Goal: Task Accomplishment & Management: Manage account settings

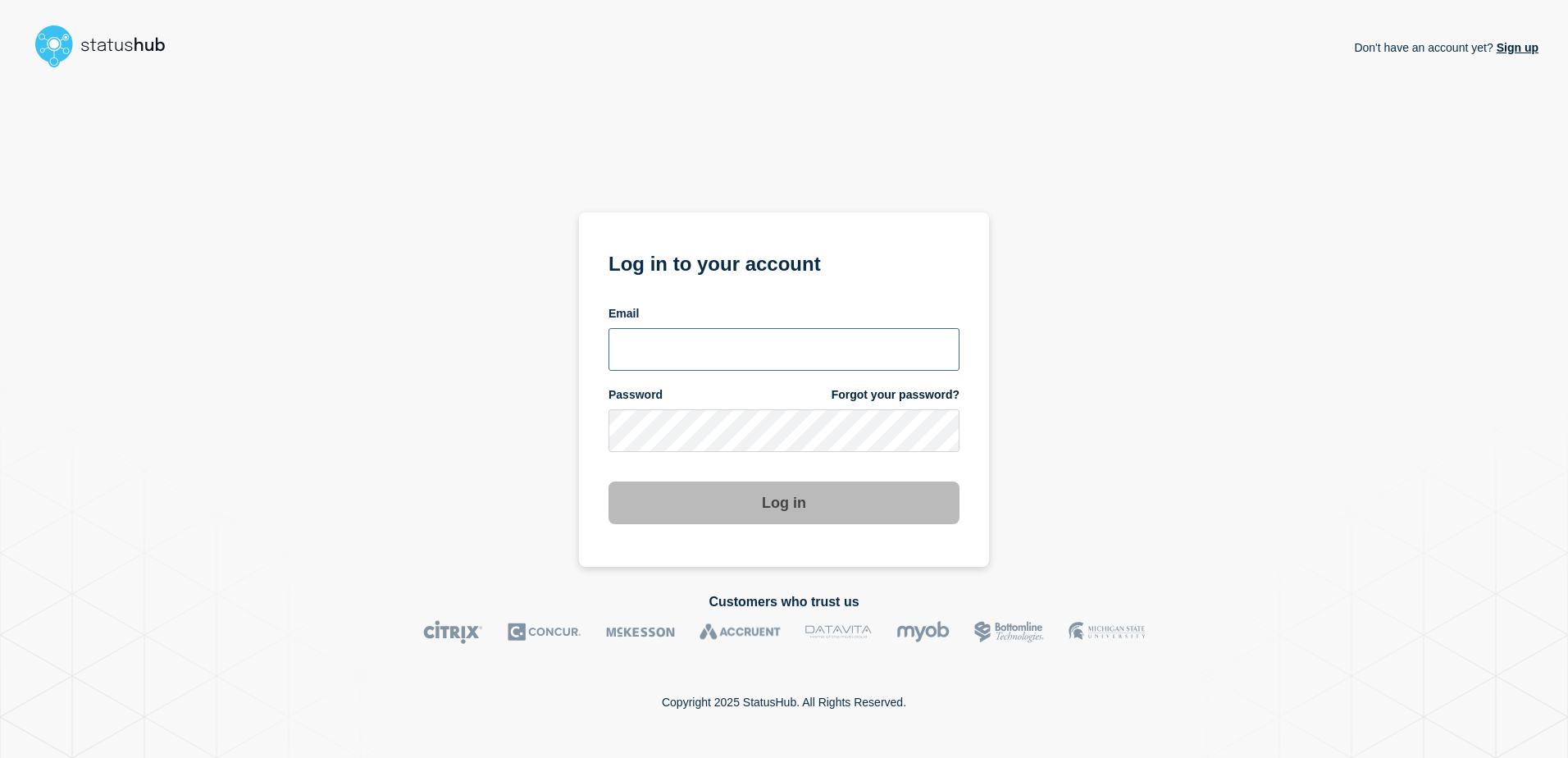
type input "[PERSON_NAME][EMAIL_ADDRESS][DOMAIN_NAME]"
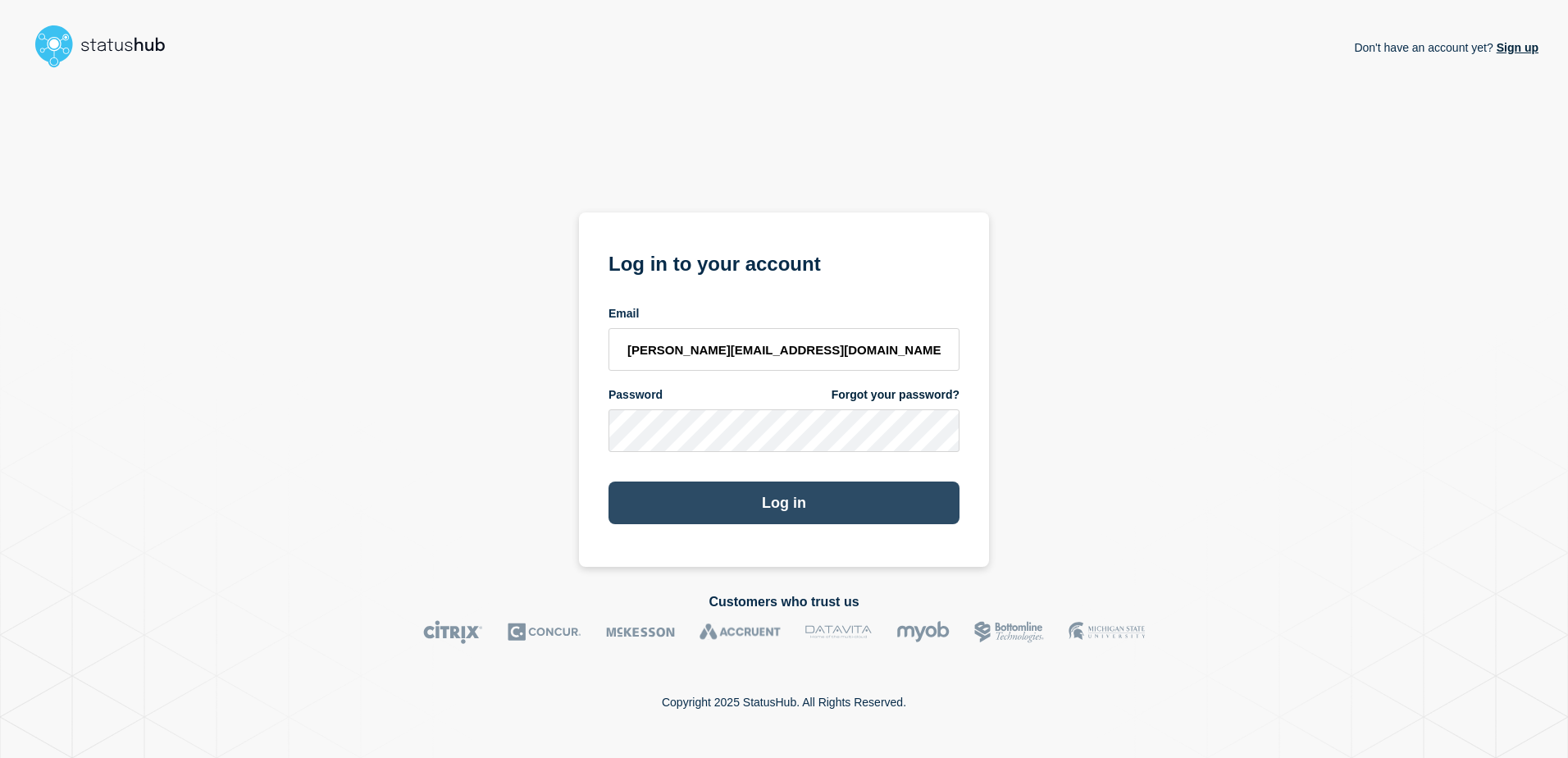
click at [807, 509] on button "Log in" at bounding box center [784, 503] width 351 height 43
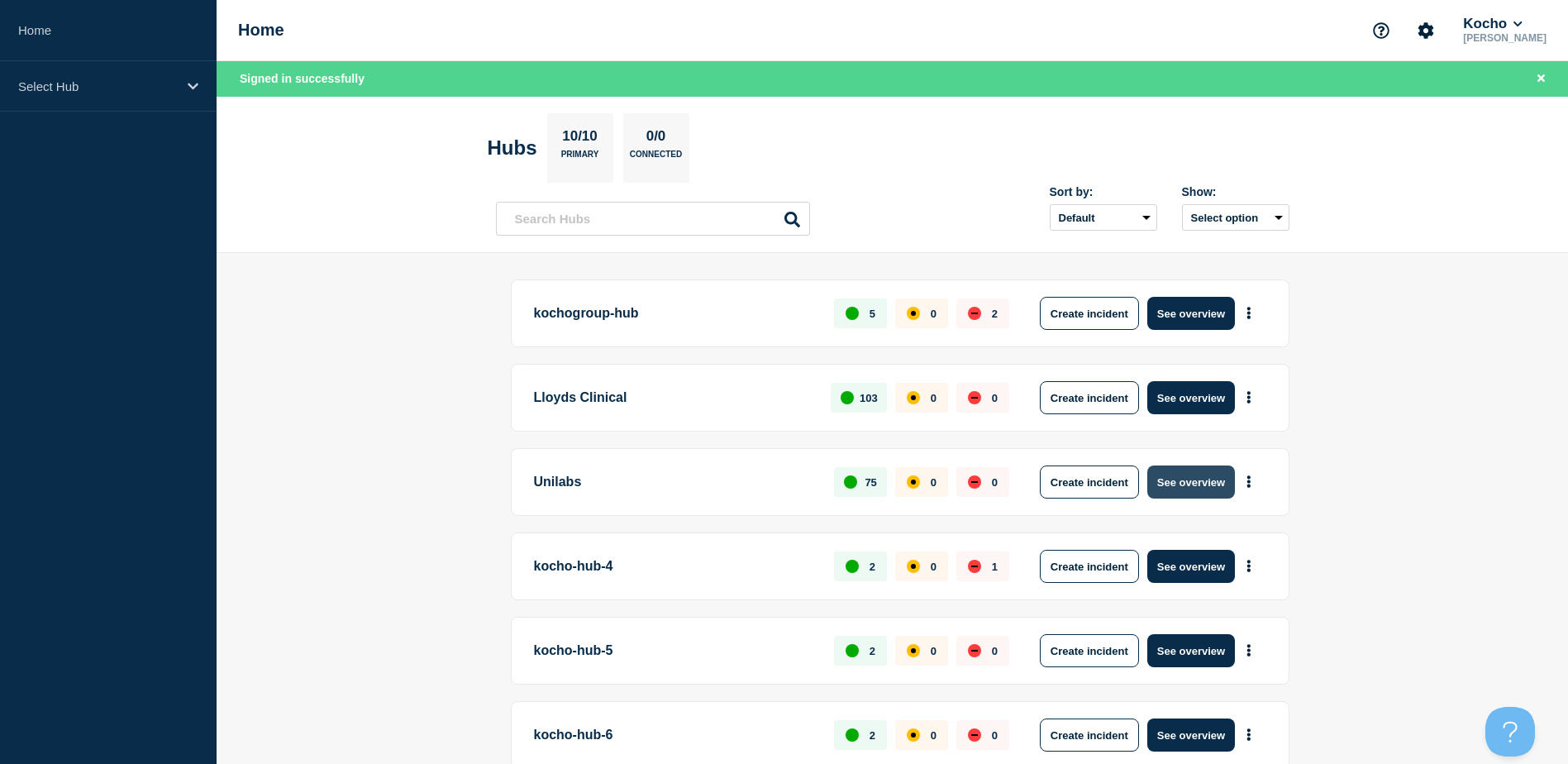
click at [1221, 488] on button "See overview" at bounding box center [1191, 482] width 88 height 33
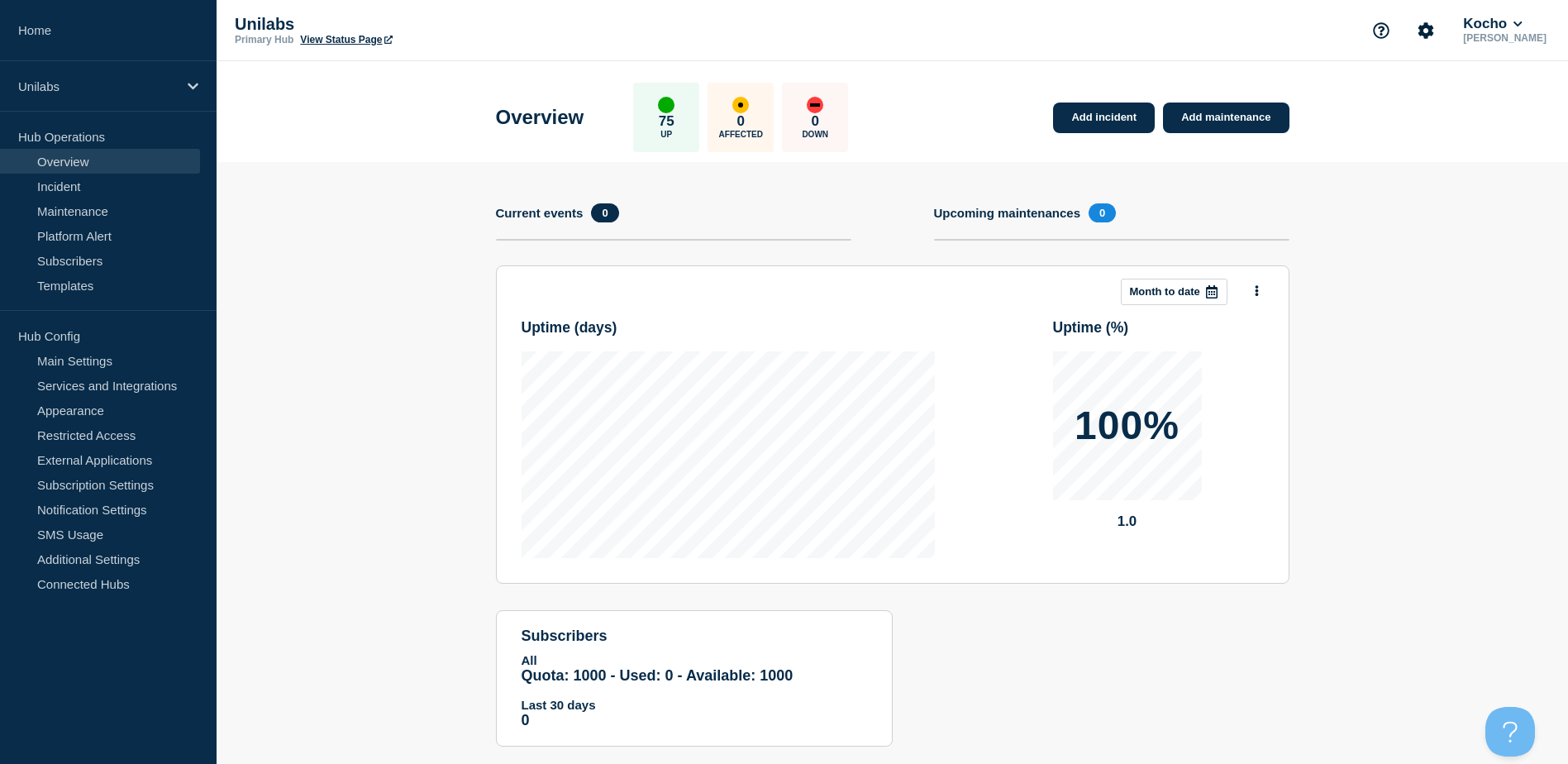
scroll to position [33, 0]
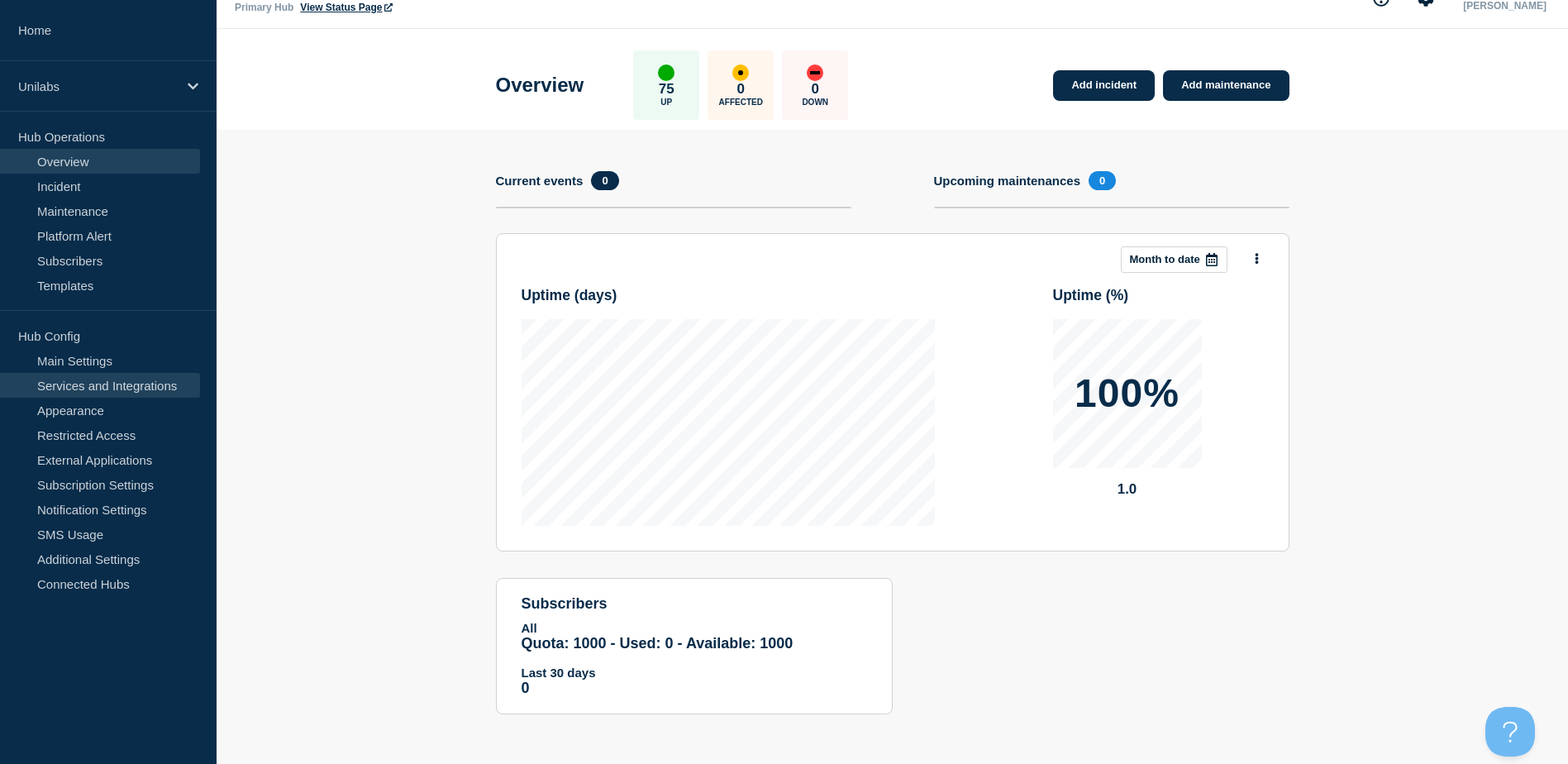
click at [104, 378] on link "Services and Integrations" at bounding box center [99, 386] width 200 height 25
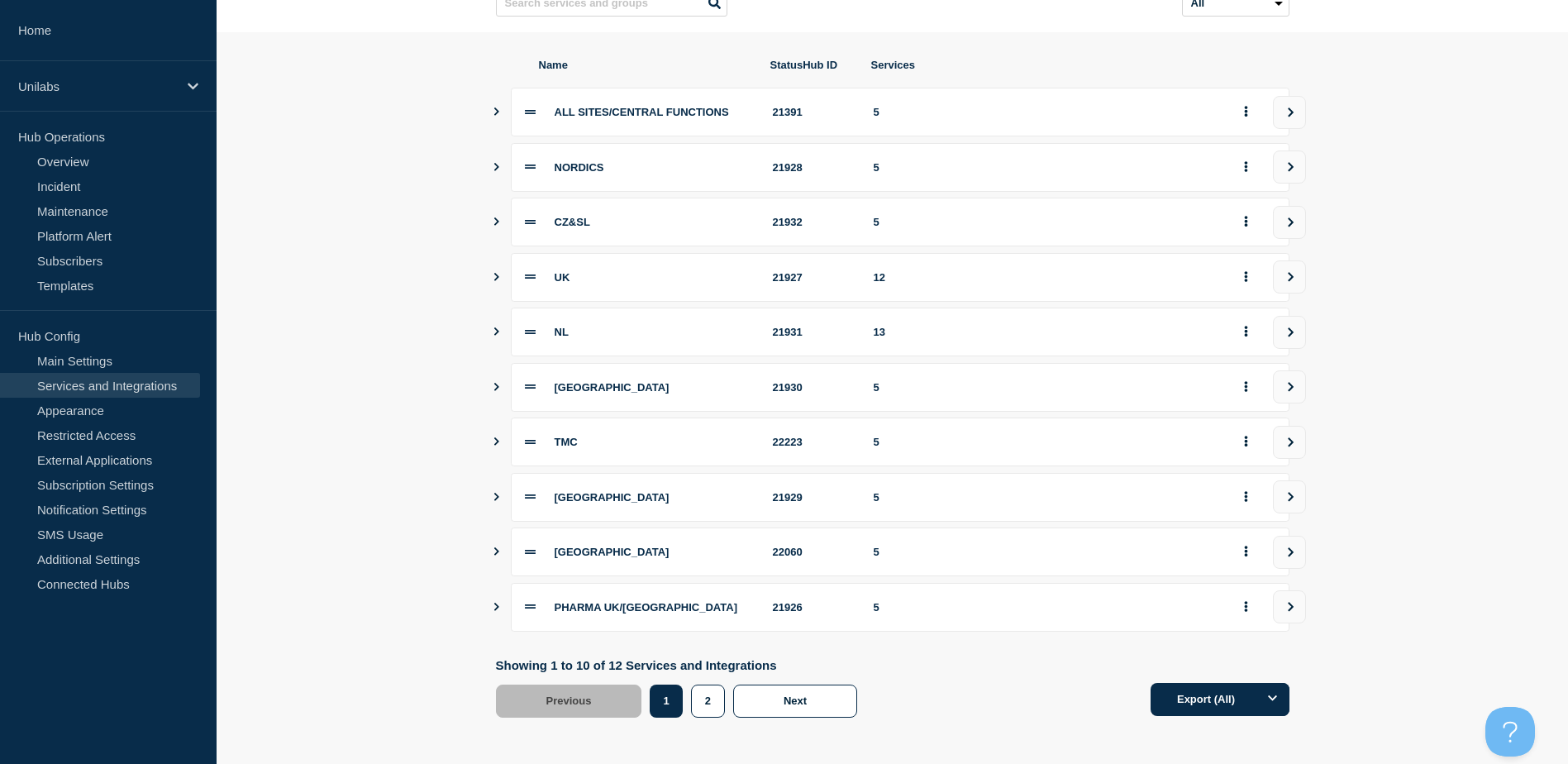
scroll to position [185, 0]
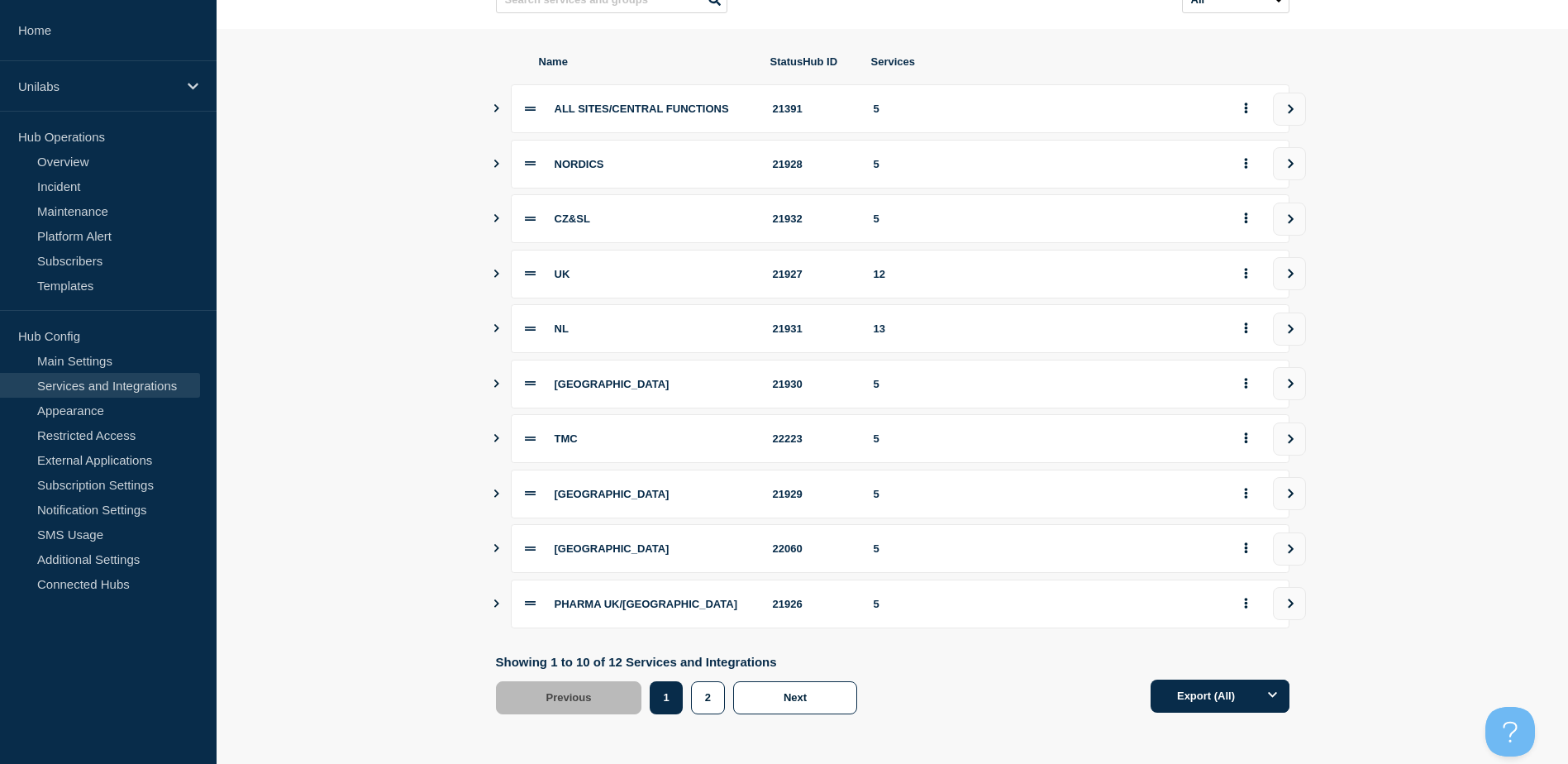
click at [497, 438] on icon "Show services" at bounding box center [496, 437] width 11 height 8
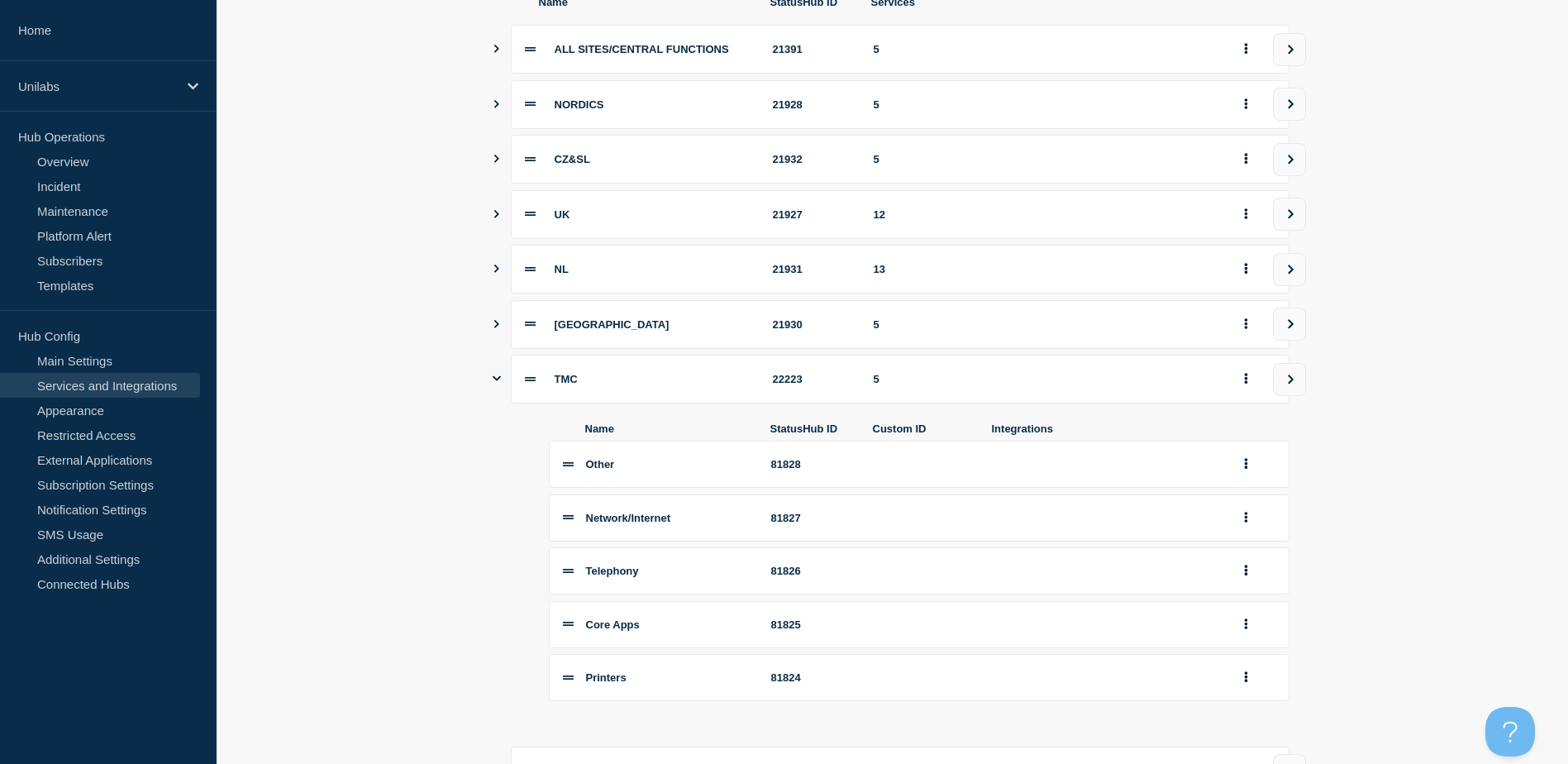
scroll to position [267, 0]
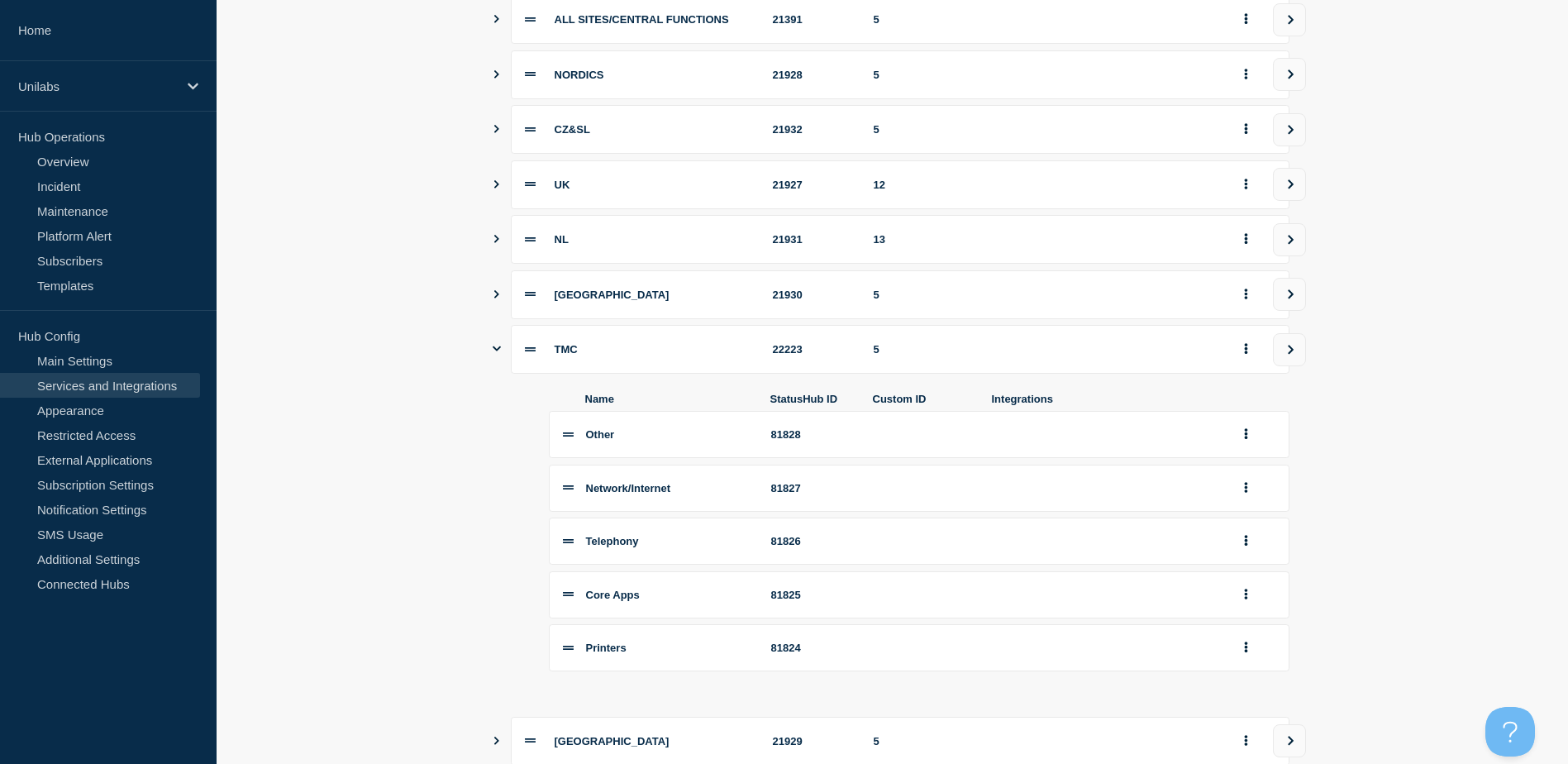
click at [392, 402] on section "Name StatusHub ID Services ALL SITES/CENTRAL FUNCTIONS 21391 5 NORDICS 21928 5 …" at bounding box center [892, 463] width 1352 height 1047
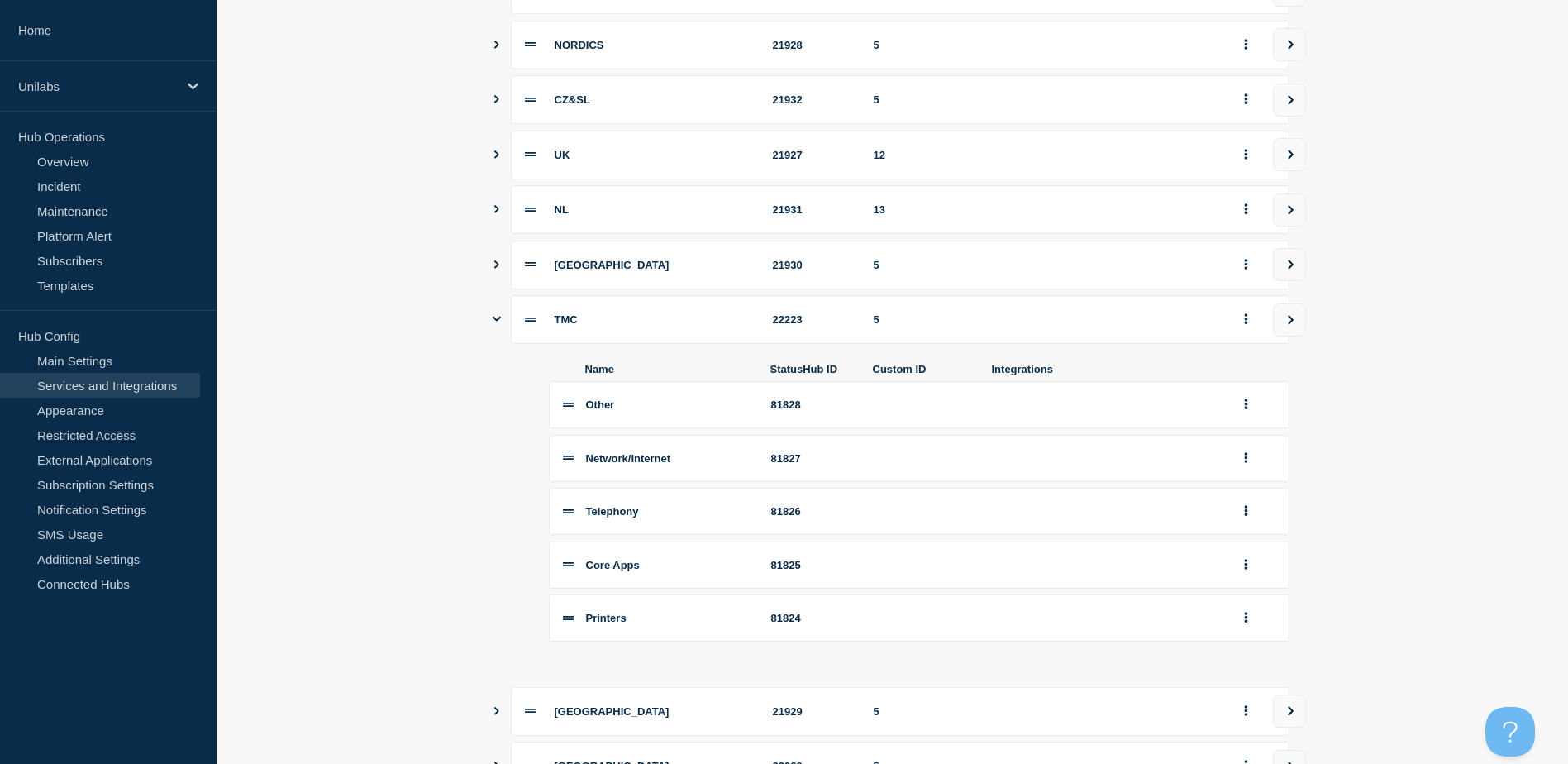
scroll to position [349, 0]
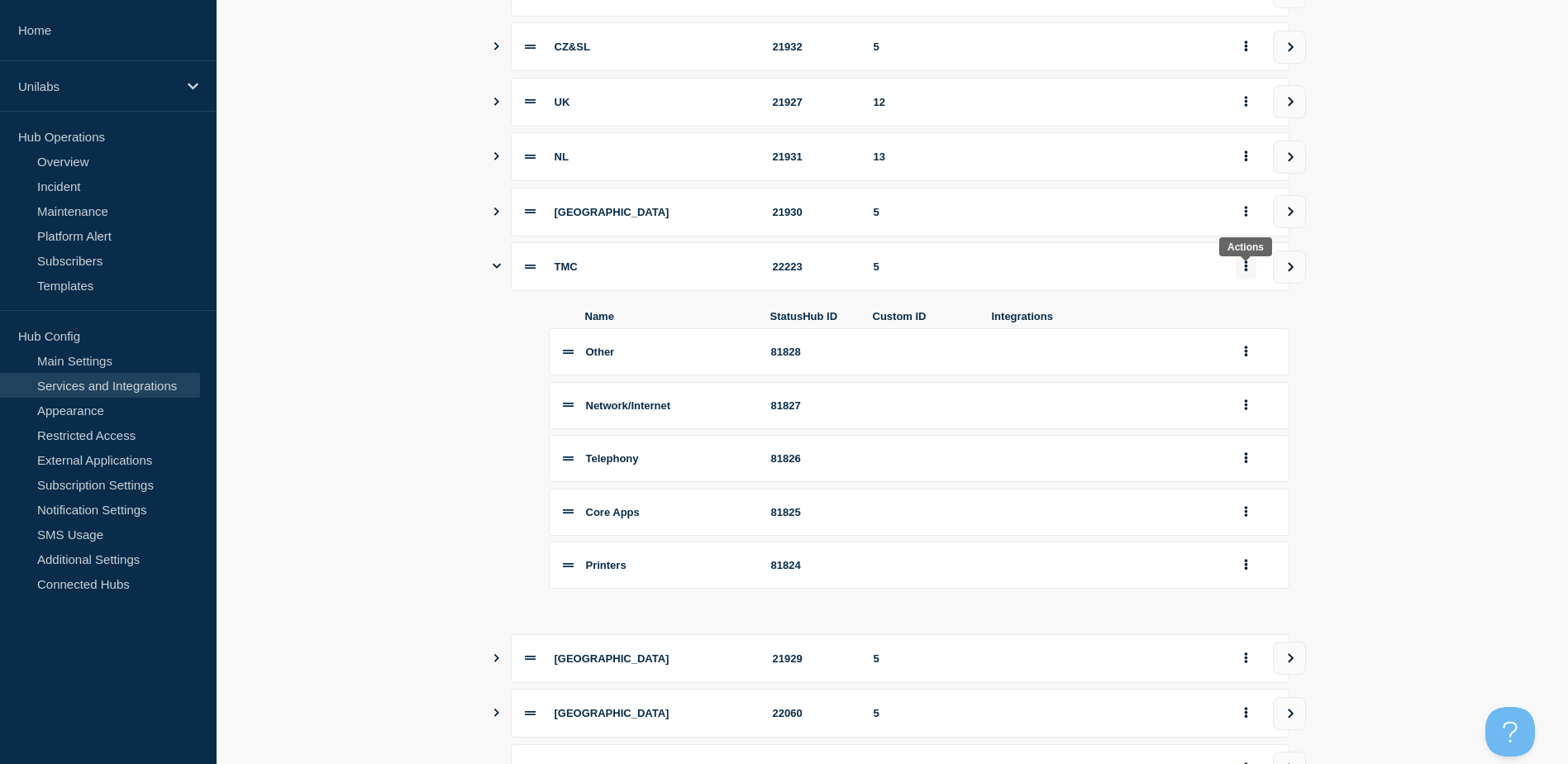
click at [1249, 273] on button "group actions" at bounding box center [1246, 266] width 20 height 26
click at [1380, 334] on section "Name StatusHub ID Services ALL SITES/CENTRAL FUNCTIONS 21391 5 NORDICS 21928 5 …" at bounding box center [892, 380] width 1352 height 1047
click at [1257, 277] on div at bounding box center [1256, 266] width 40 height 26
click at [1252, 272] on button "group actions" at bounding box center [1246, 266] width 20 height 26
click at [1241, 308] on button "Edit" at bounding box center [1256, 303] width 83 height 26
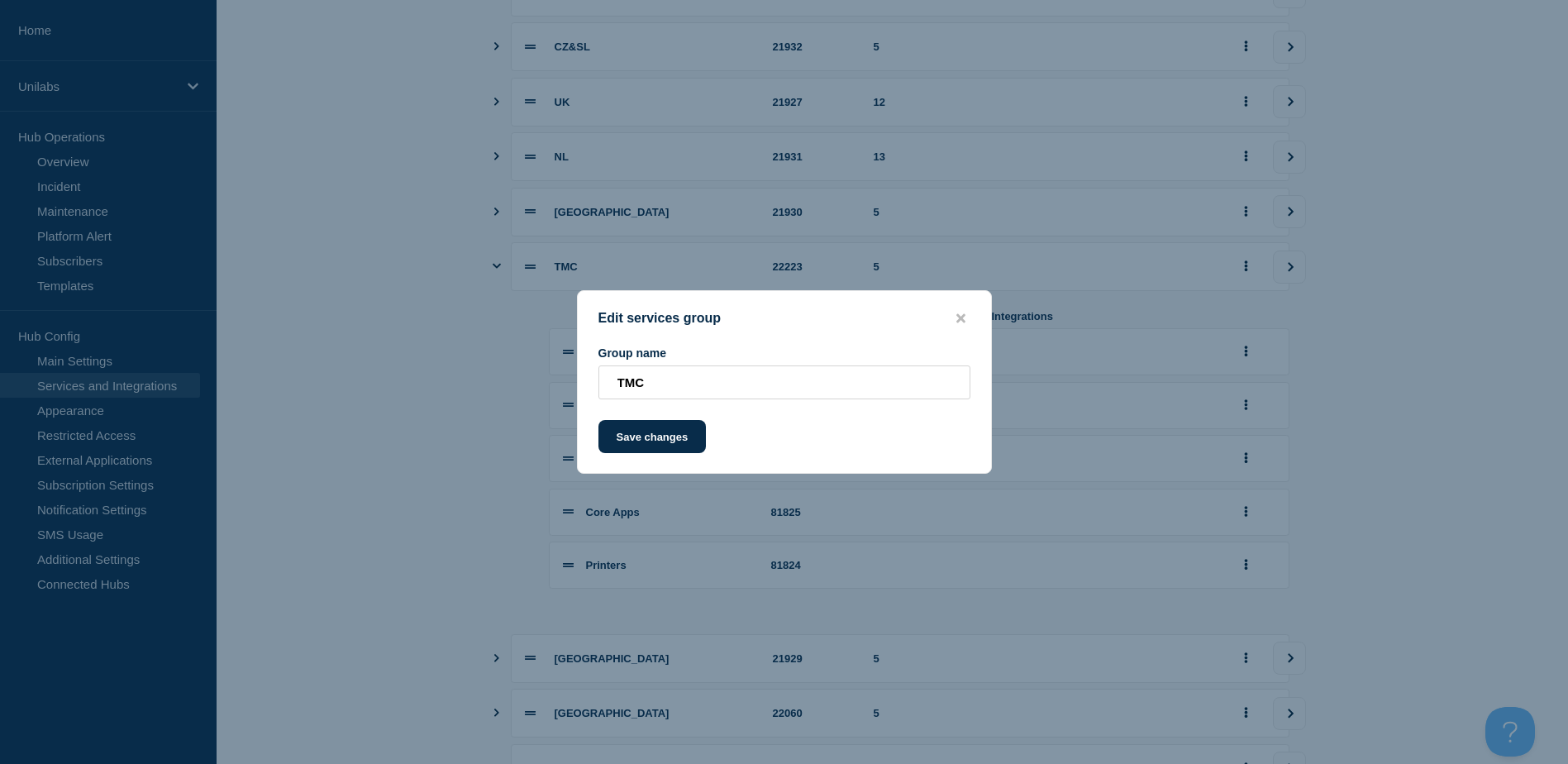
click at [969, 312] on button "close button" at bounding box center [961, 319] width 19 height 16
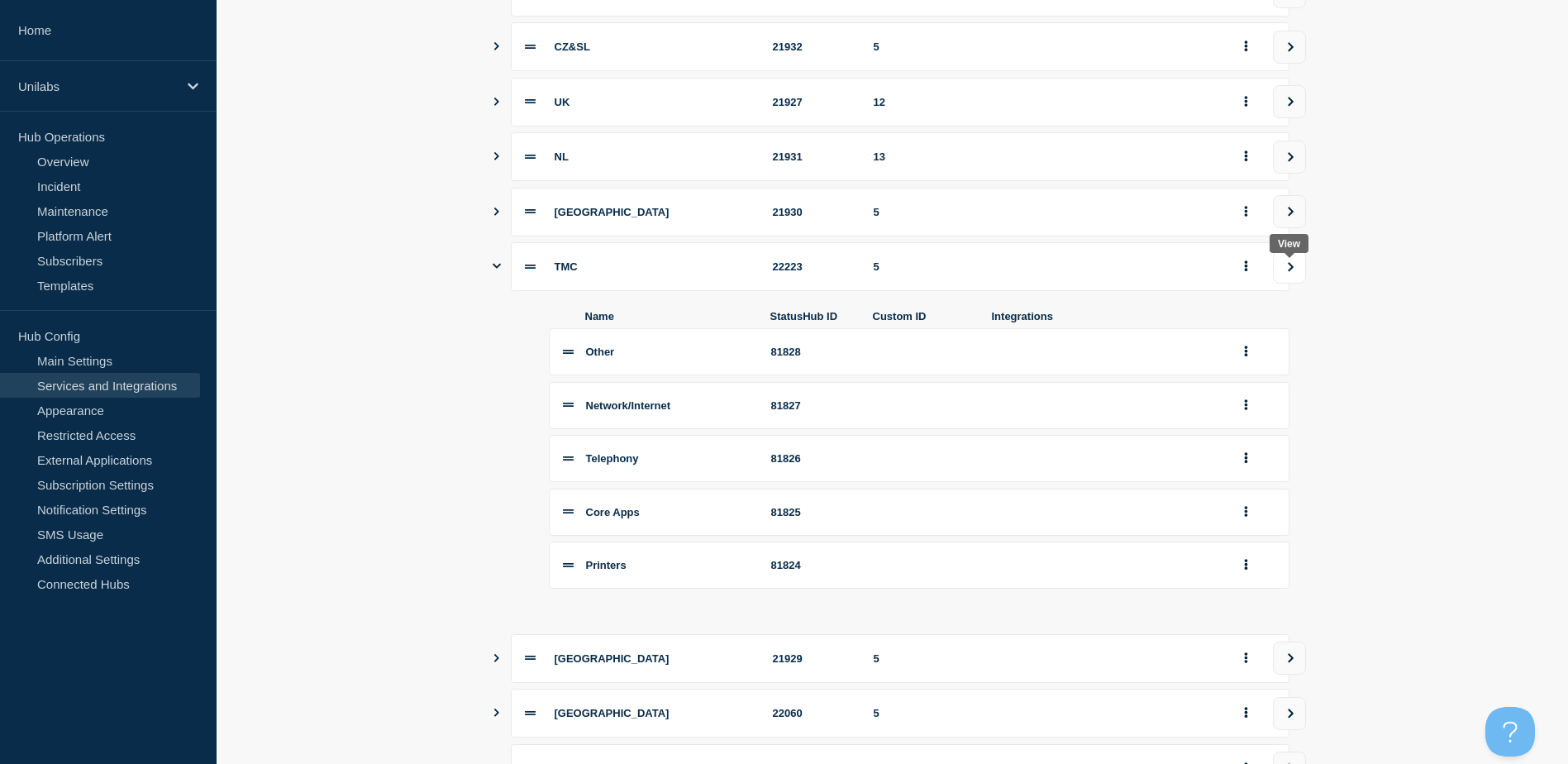
click at [1286, 271] on icon "view group" at bounding box center [1291, 267] width 11 height 10
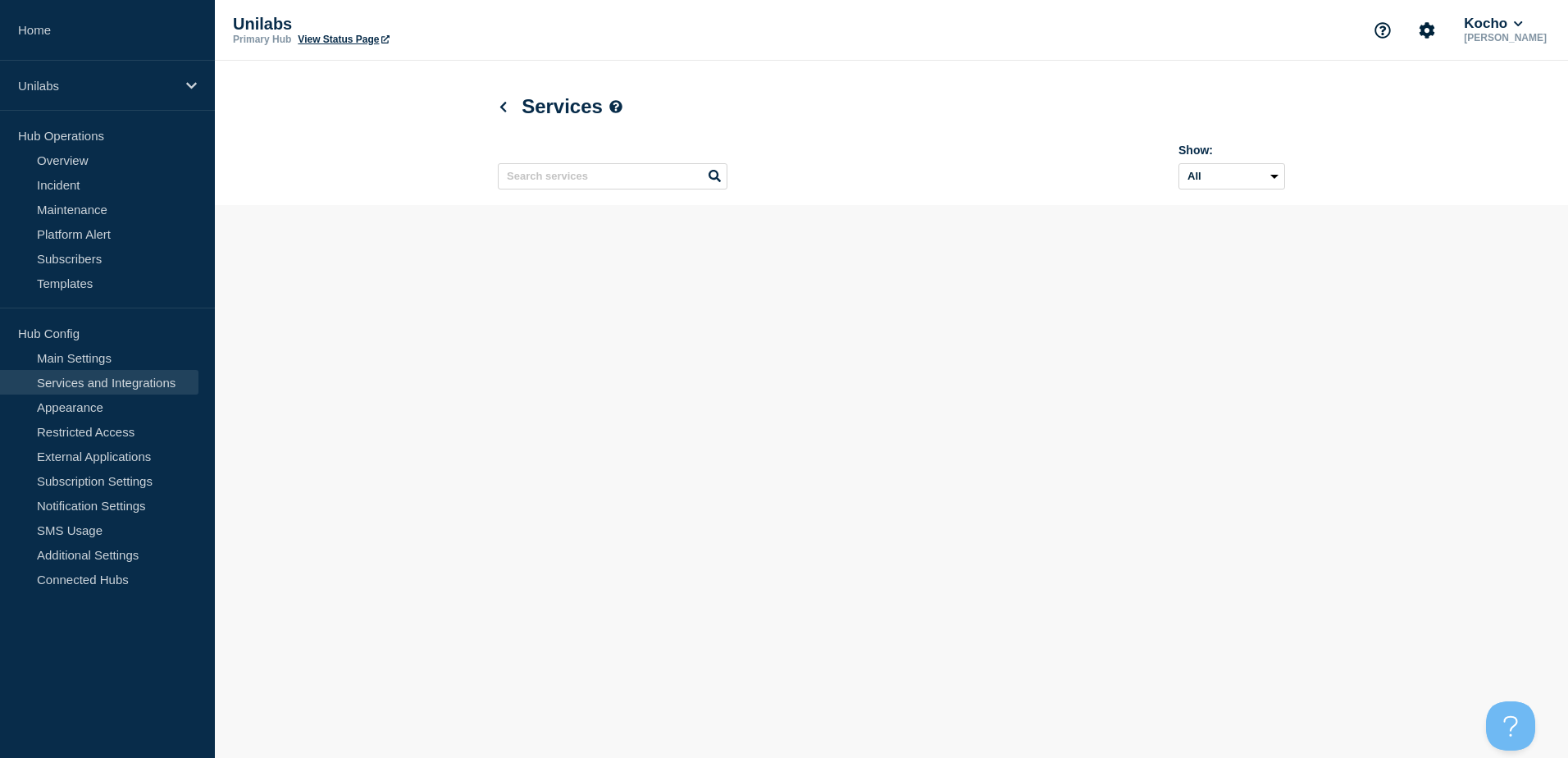
click at [1232, 359] on body "Home Unilabs Hub Operations Overview Incident Maintenance Platform Alert Subscr…" at bounding box center [784, 379] width 1568 height 758
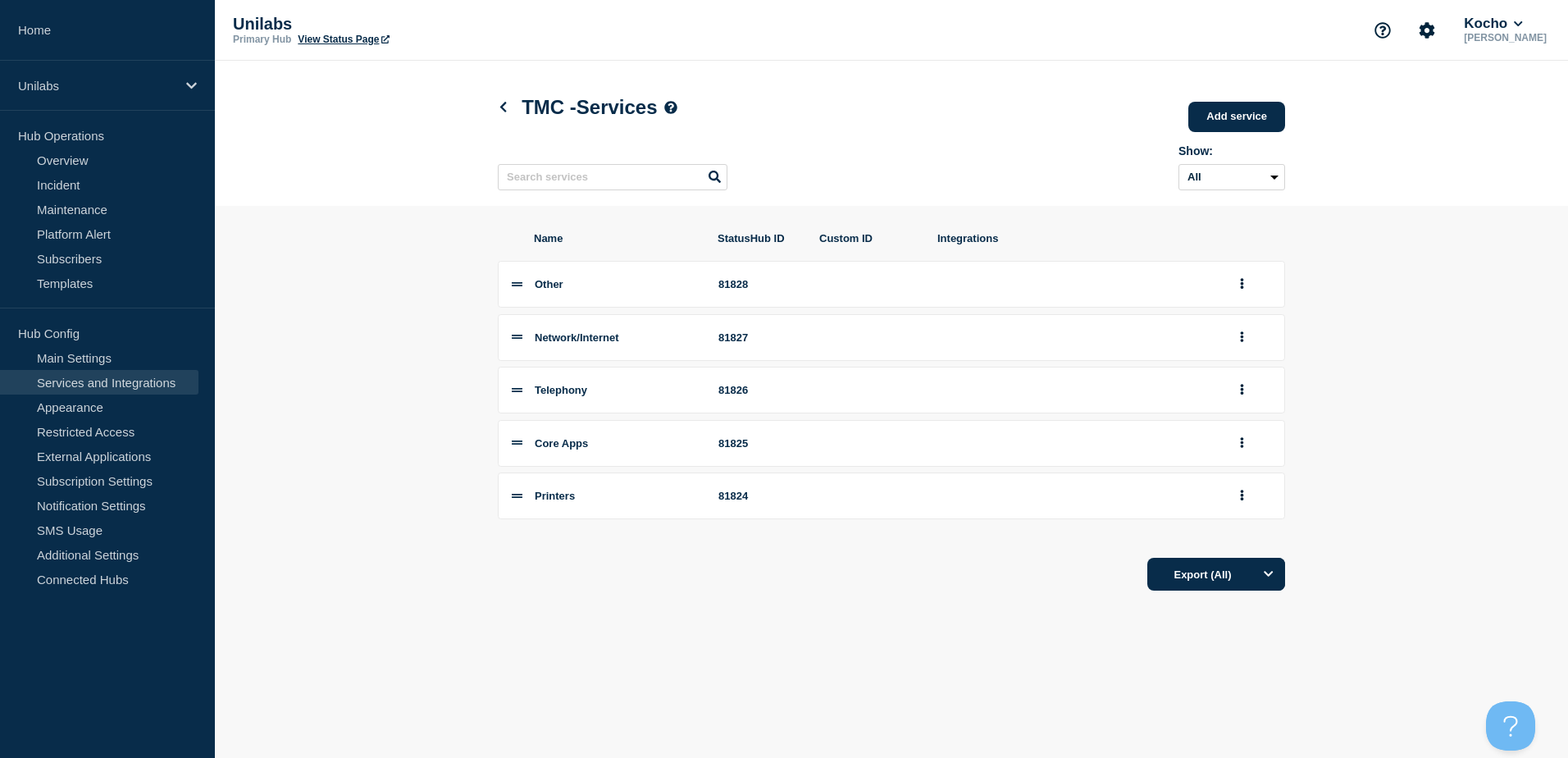
click at [864, 139] on div "Show: All Archived Non-archived" at bounding box center [891, 164] width 787 height 65
click at [1235, 112] on link "Add service" at bounding box center [1236, 117] width 97 height 31
click at [1332, 132] on header "TMC - Services Add service Here you can create & manage services that will be d…" at bounding box center [891, 134] width 1353 height 145
click at [1223, 106] on link "Add service" at bounding box center [1236, 117] width 97 height 31
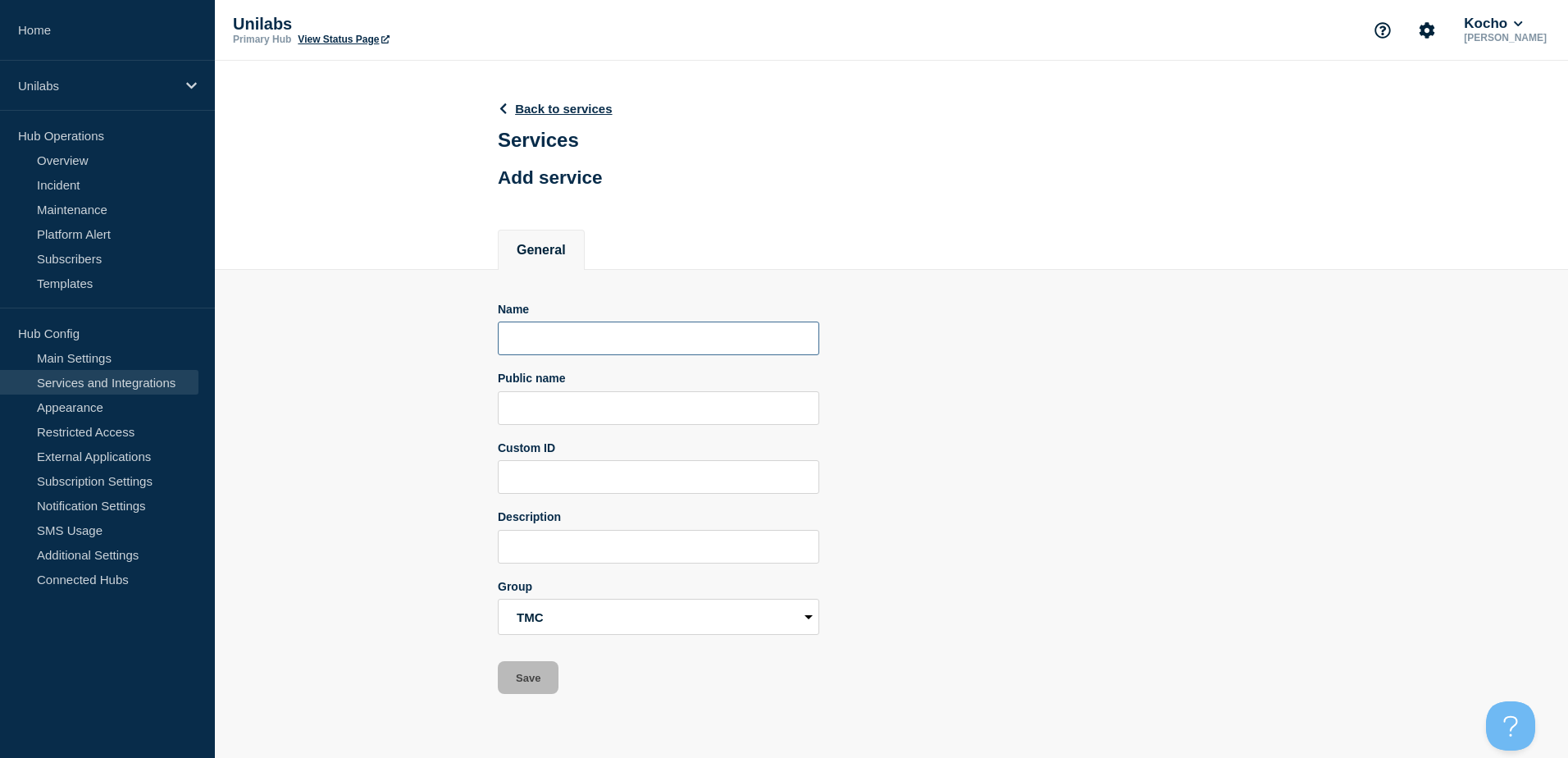
click at [539, 346] on input "Name" at bounding box center [658, 338] width 321 height 34
click at [516, 329] on input "Name" at bounding box center [658, 338] width 321 height 34
paste input "Optemis"
type input "Optemis"
drag, startPoint x: 1083, startPoint y: 303, endPoint x: 949, endPoint y: 321, distance: 135.2
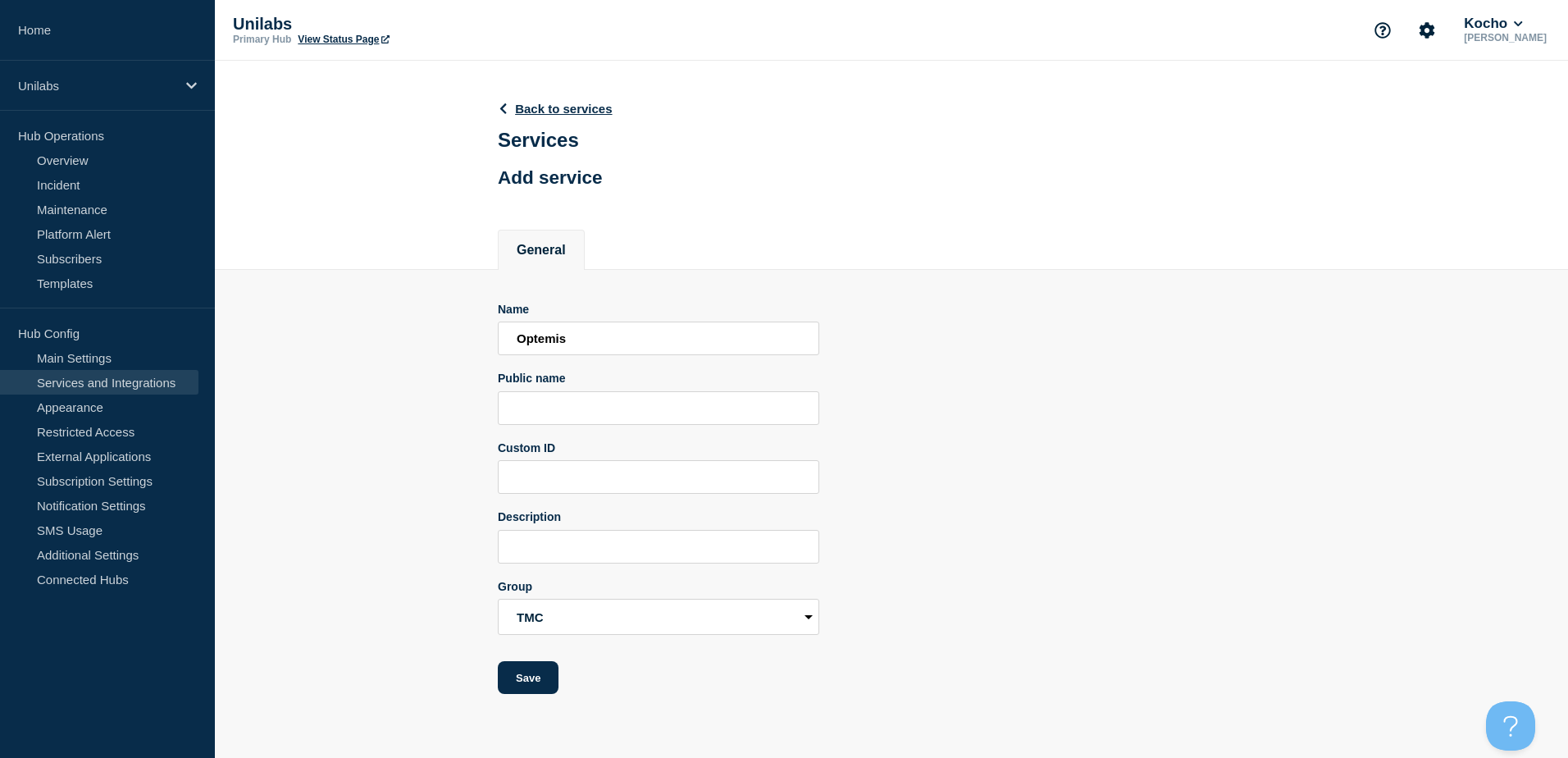
click at [1080, 301] on div "Name Optemis Public name Custom ID Description Group ALL SITES/CENTRAL FUNCTION…" at bounding box center [891, 482] width 787 height 425
click at [533, 677] on button "Save" at bounding box center [528, 678] width 61 height 33
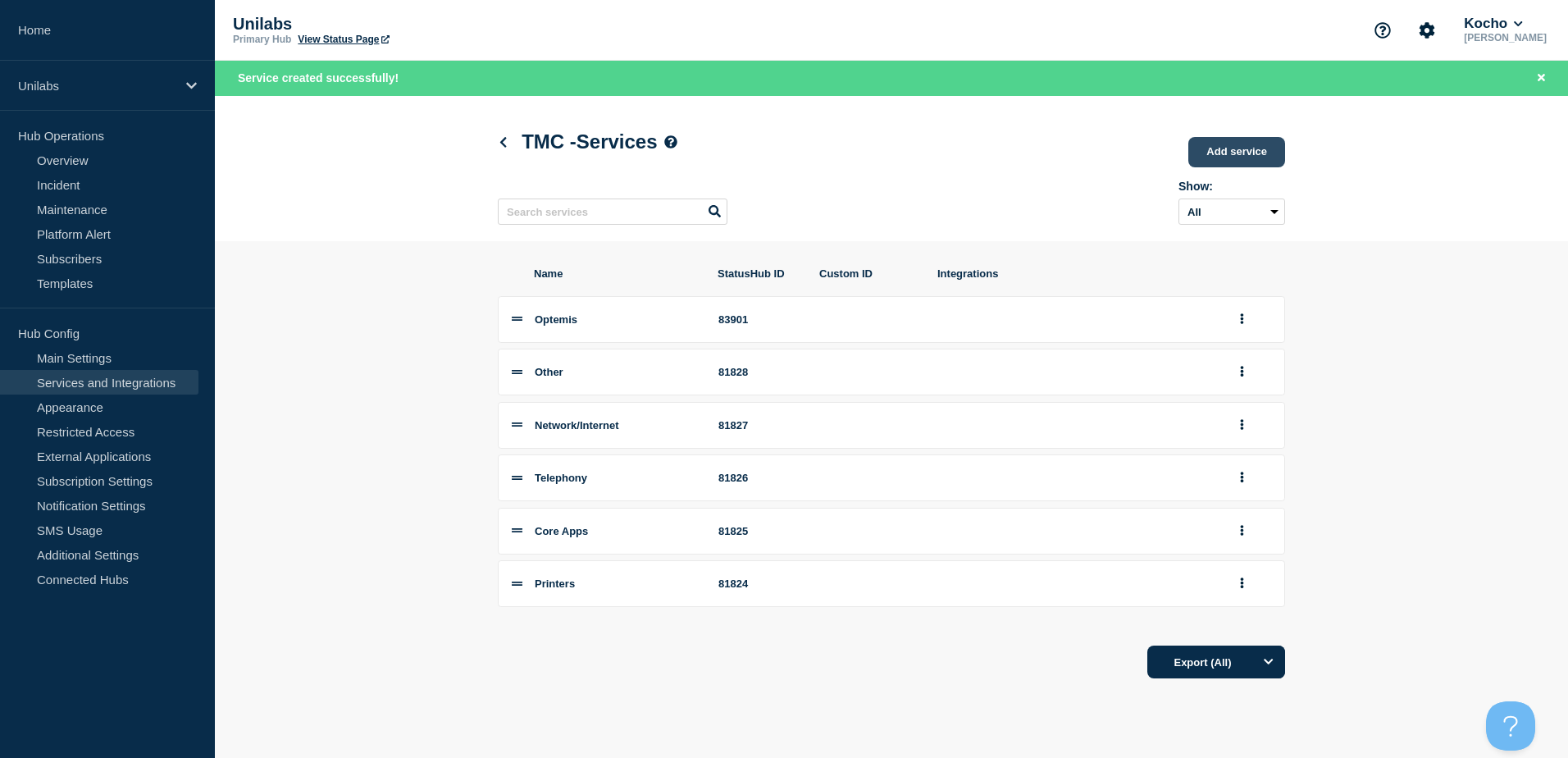
click at [1248, 155] on link "Add service" at bounding box center [1236, 152] width 97 height 31
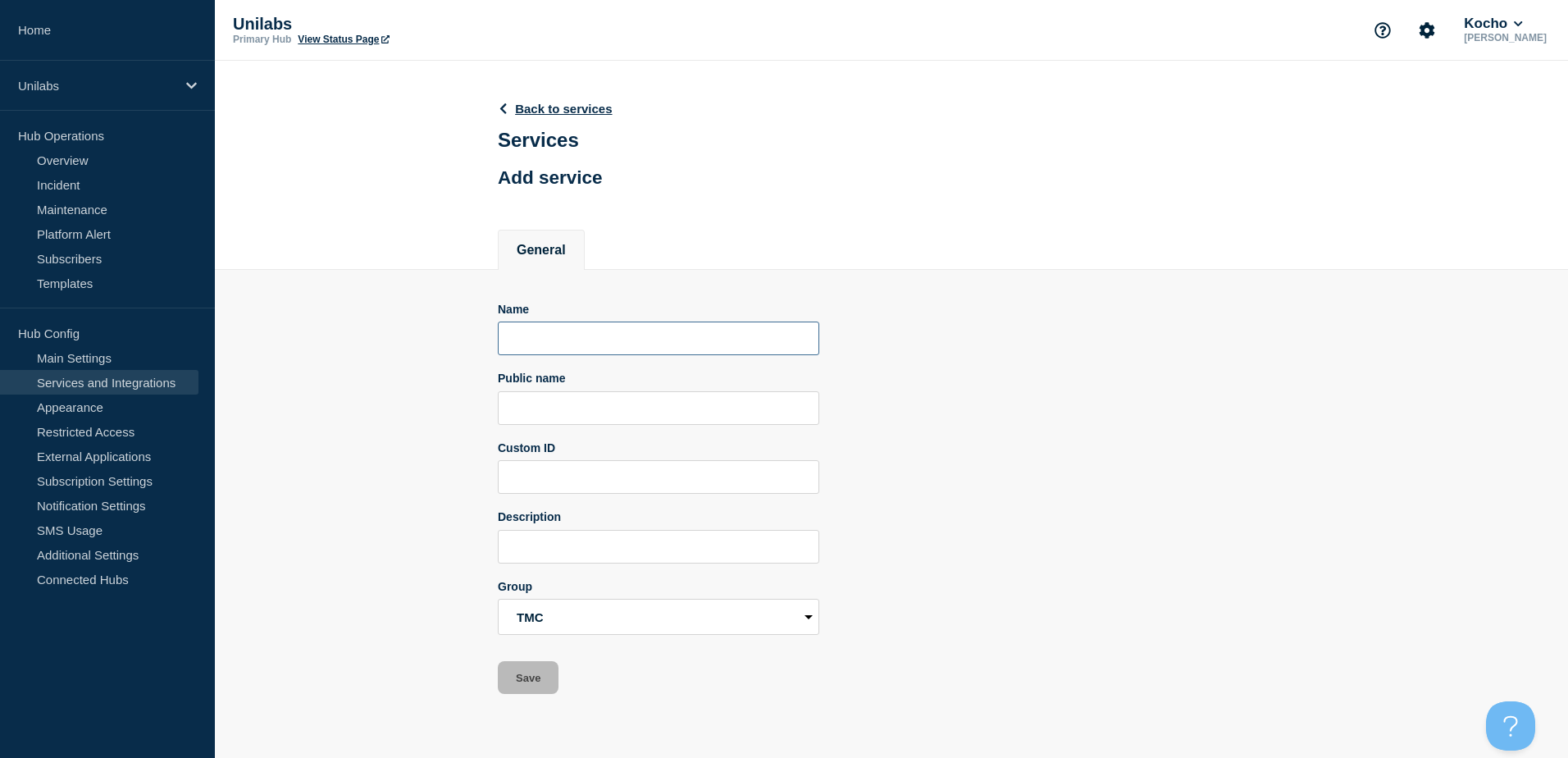
click at [552, 351] on input "Name" at bounding box center [658, 338] width 321 height 34
paste input "HSD"
type input "HSD"
click at [521, 674] on button "Save" at bounding box center [528, 678] width 61 height 33
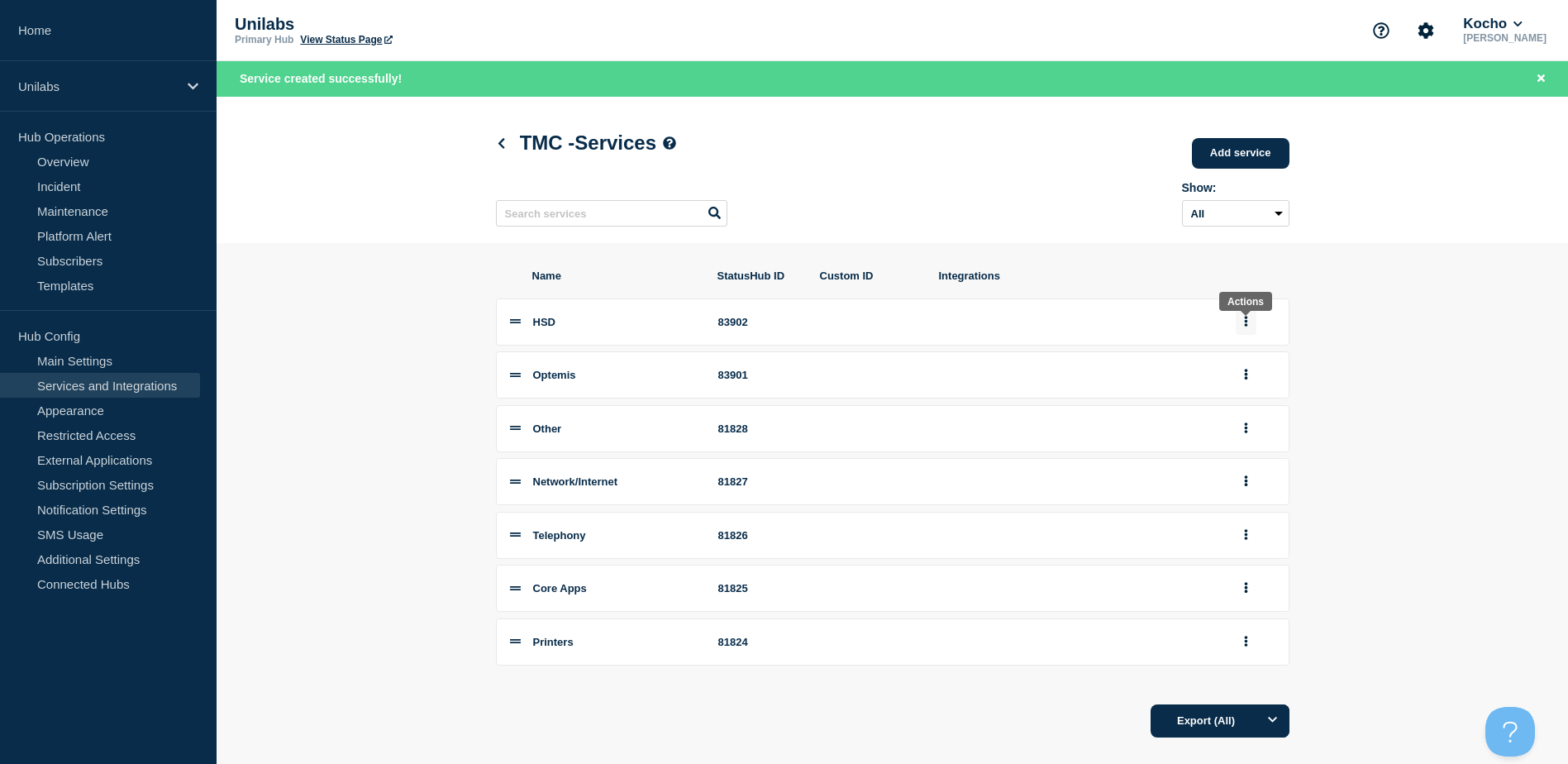
click at [1248, 327] on icon "group actions" at bounding box center [1246, 321] width 4 height 11
click at [1390, 302] on section "Name StatusHub ID Custom ID Integrations HSD 83902 Edit Delete Move to Top Bott…" at bounding box center [892, 503] width 1352 height 521
click at [1244, 151] on link "Add service" at bounding box center [1241, 153] width 98 height 31
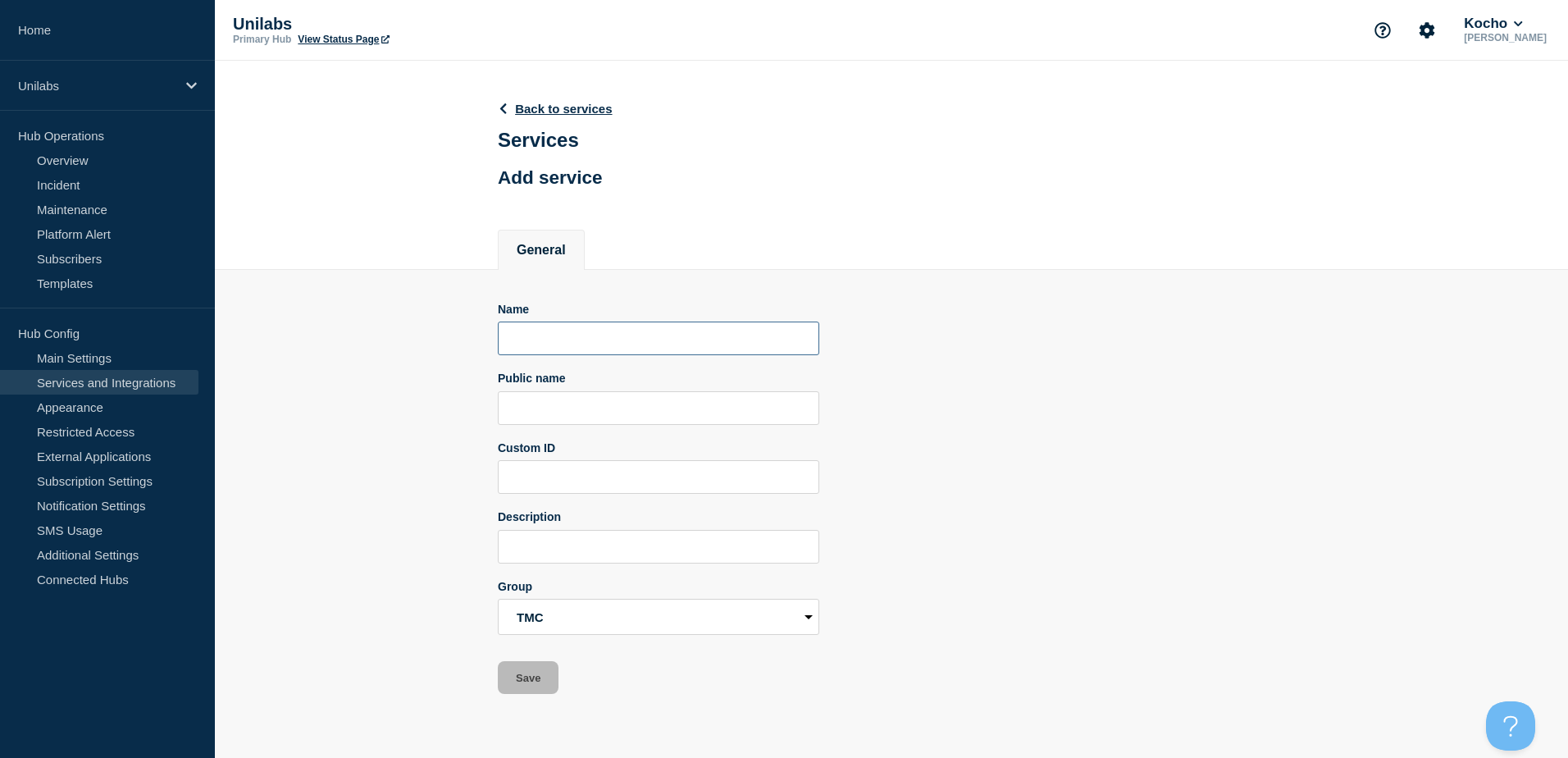
click at [580, 347] on input "Name" at bounding box center [658, 338] width 321 height 34
paste input "Sectra PACS"
type input "Sectra PACS"
click at [520, 693] on button "Save" at bounding box center [528, 678] width 61 height 33
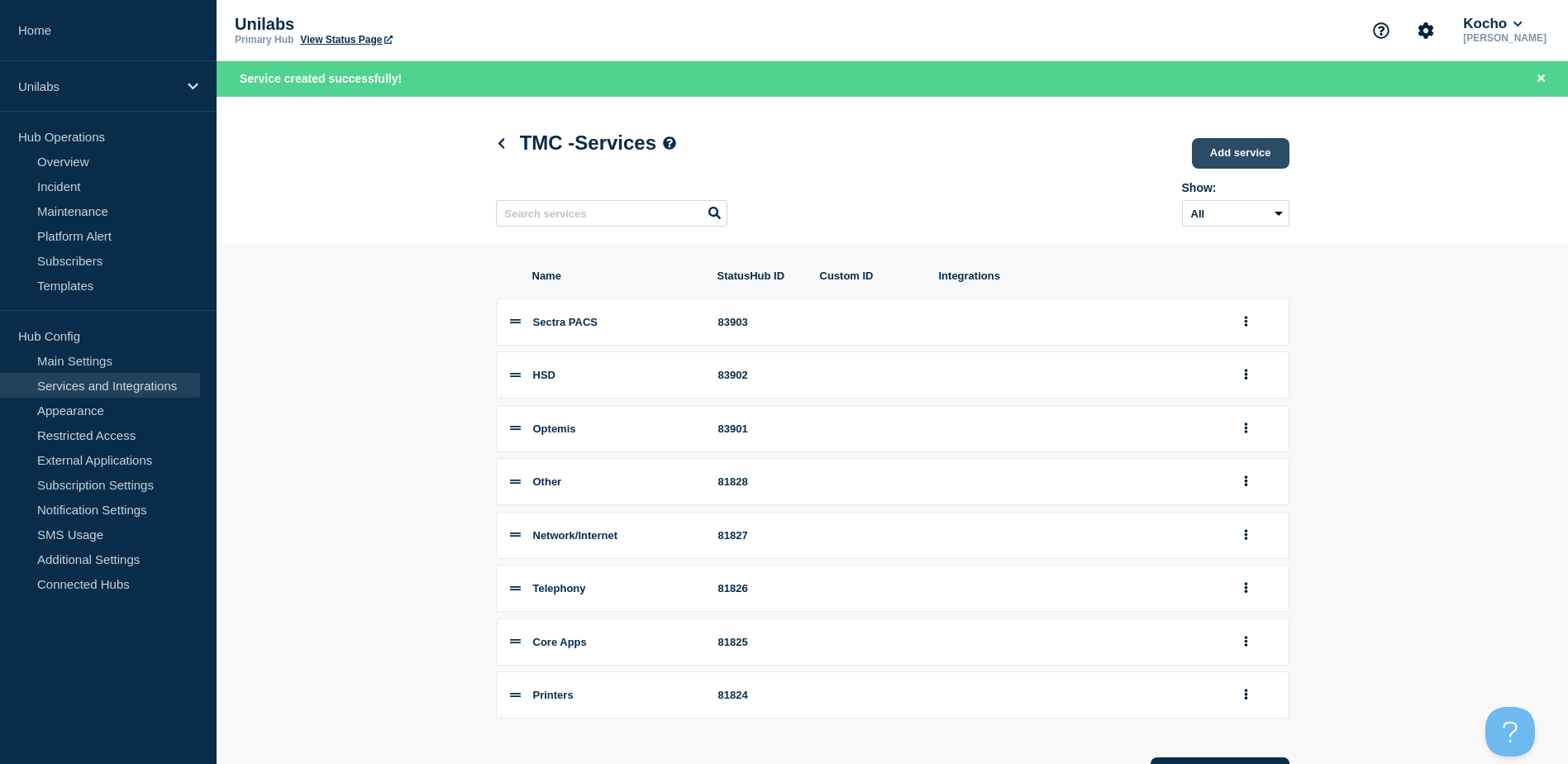
click at [1236, 150] on link "Add service" at bounding box center [1241, 153] width 98 height 31
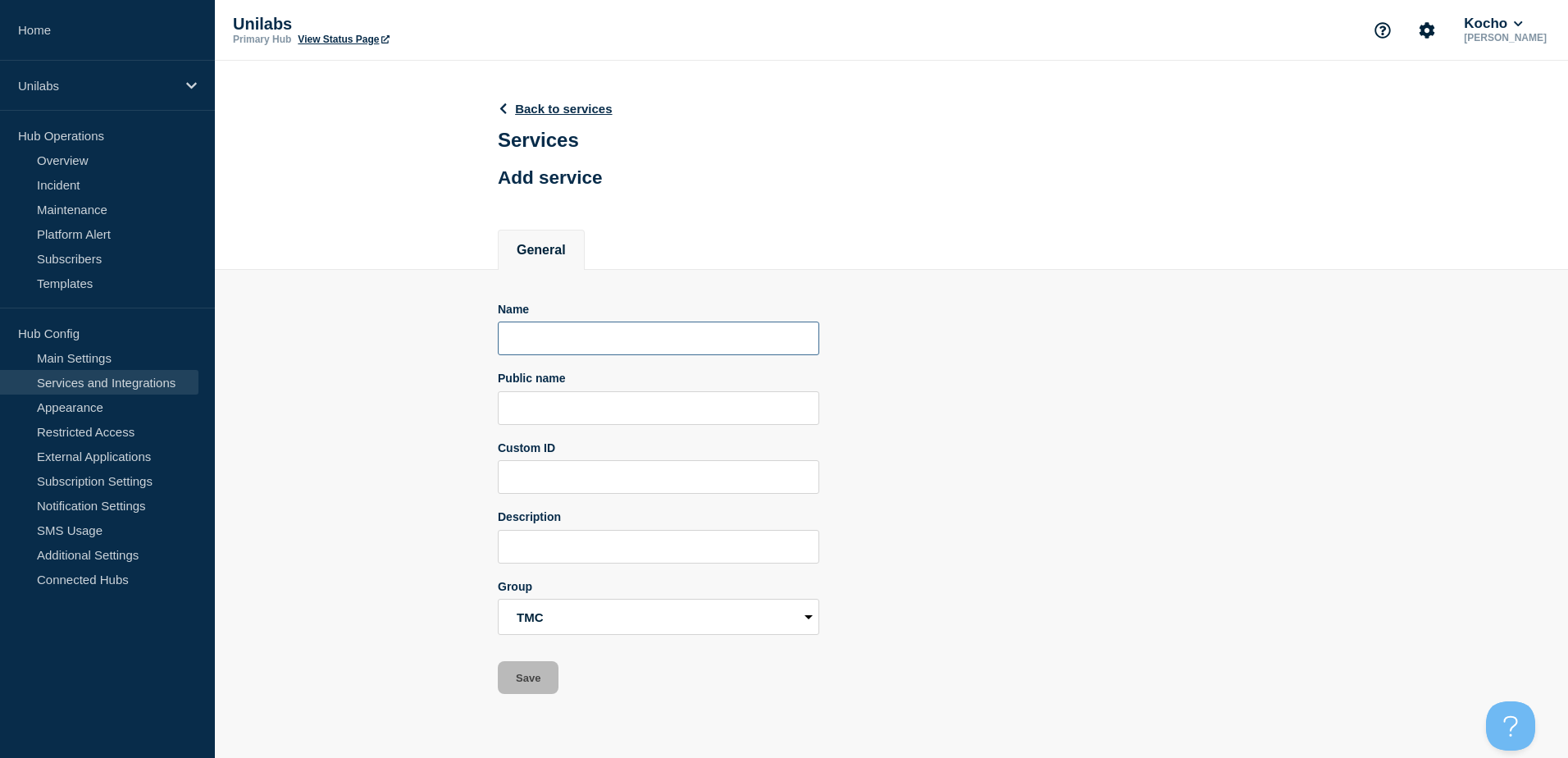
click at [610, 348] on input "Name" at bounding box center [658, 338] width 321 height 34
paste input "Sectra MEI"
type input "Sectra MEI"
click at [539, 672] on button "Save" at bounding box center [528, 678] width 61 height 33
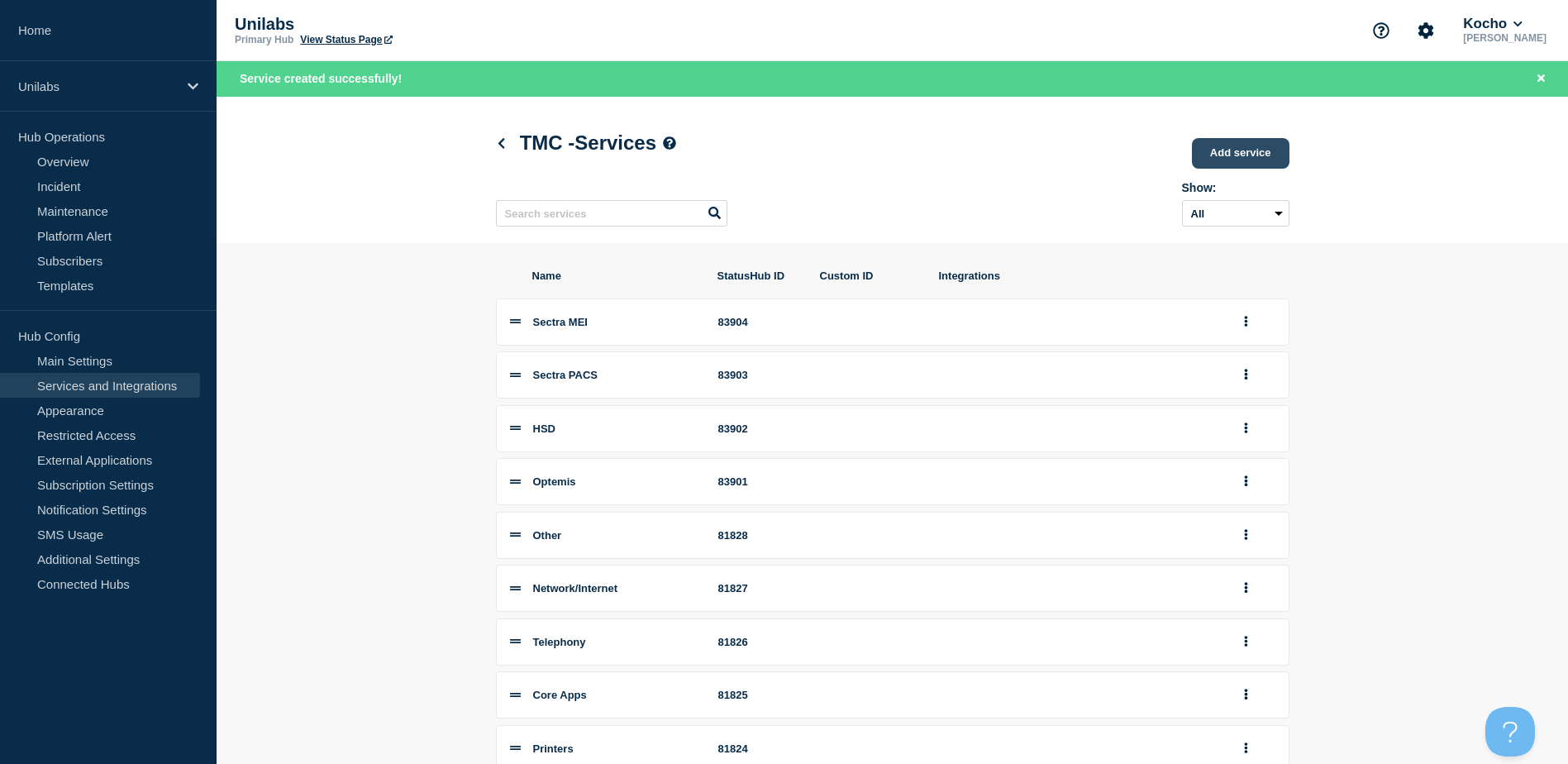
click at [1235, 145] on link "Add service" at bounding box center [1241, 153] width 98 height 31
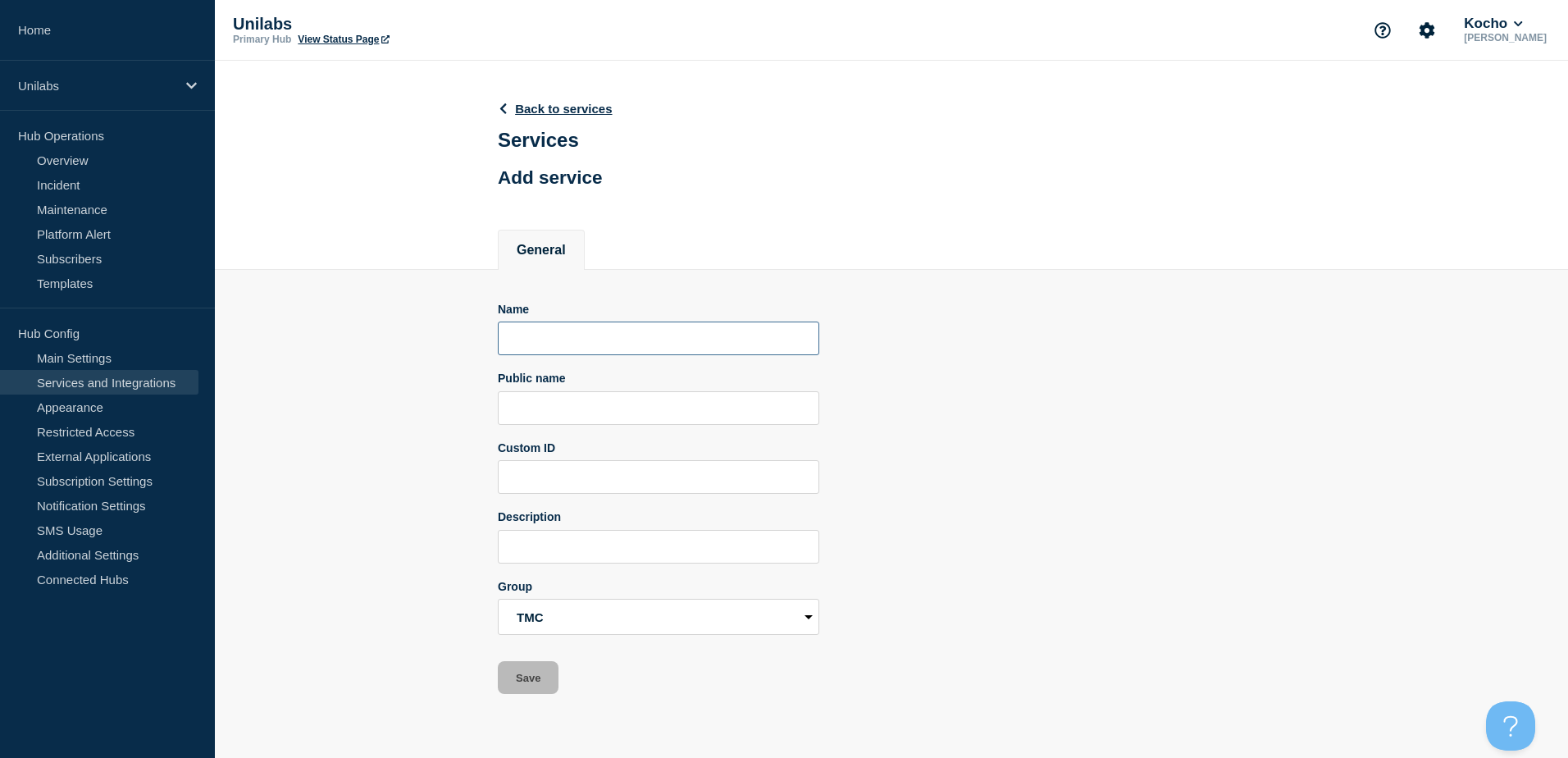
click at [581, 354] on input "Name" at bounding box center [658, 338] width 321 height 34
paste input "Unilabs PACS"
type input "Unilabs PACS"
click at [519, 680] on button "Save" at bounding box center [528, 678] width 61 height 33
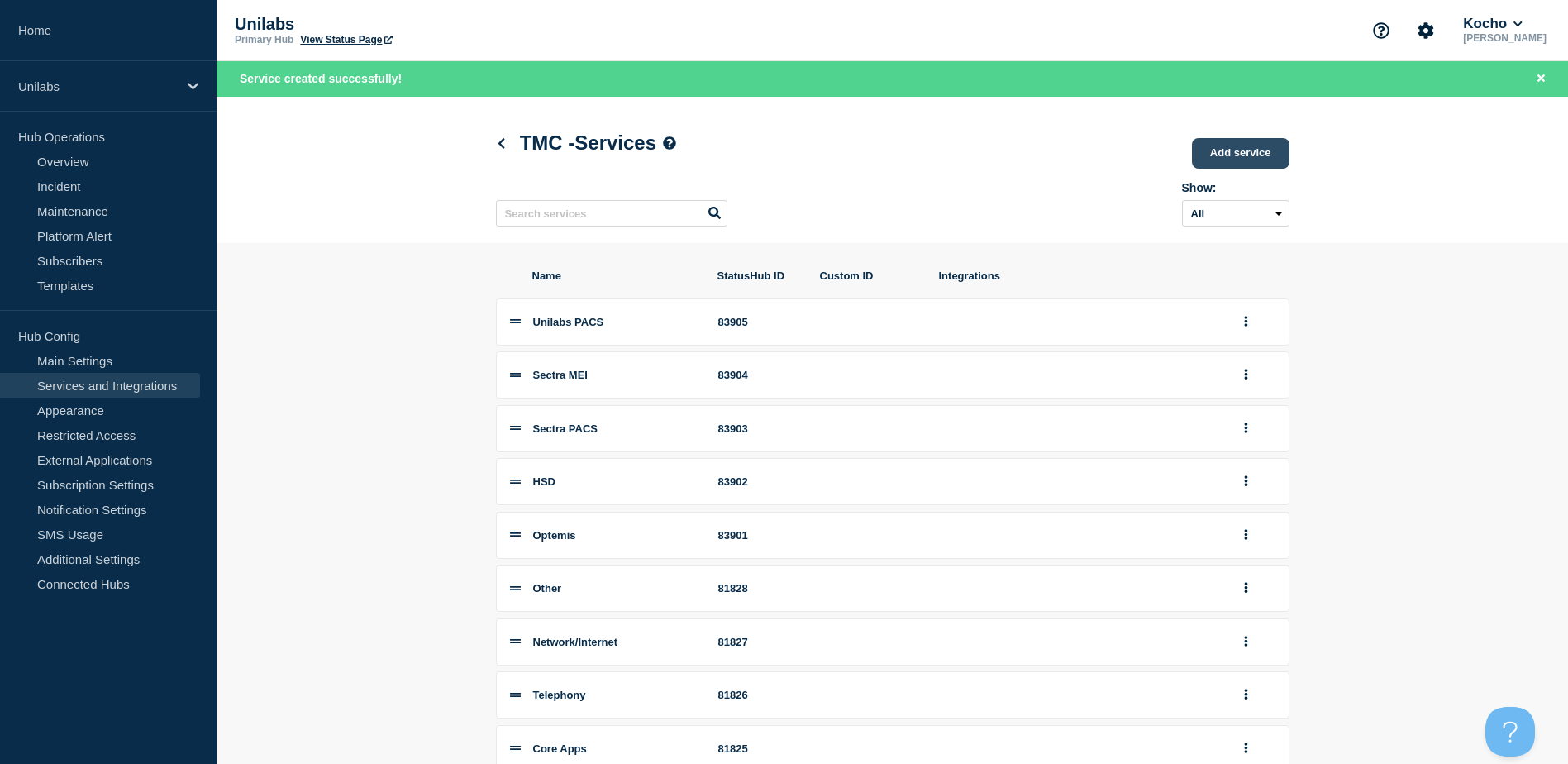
click at [1242, 158] on link "Add service" at bounding box center [1241, 153] width 98 height 31
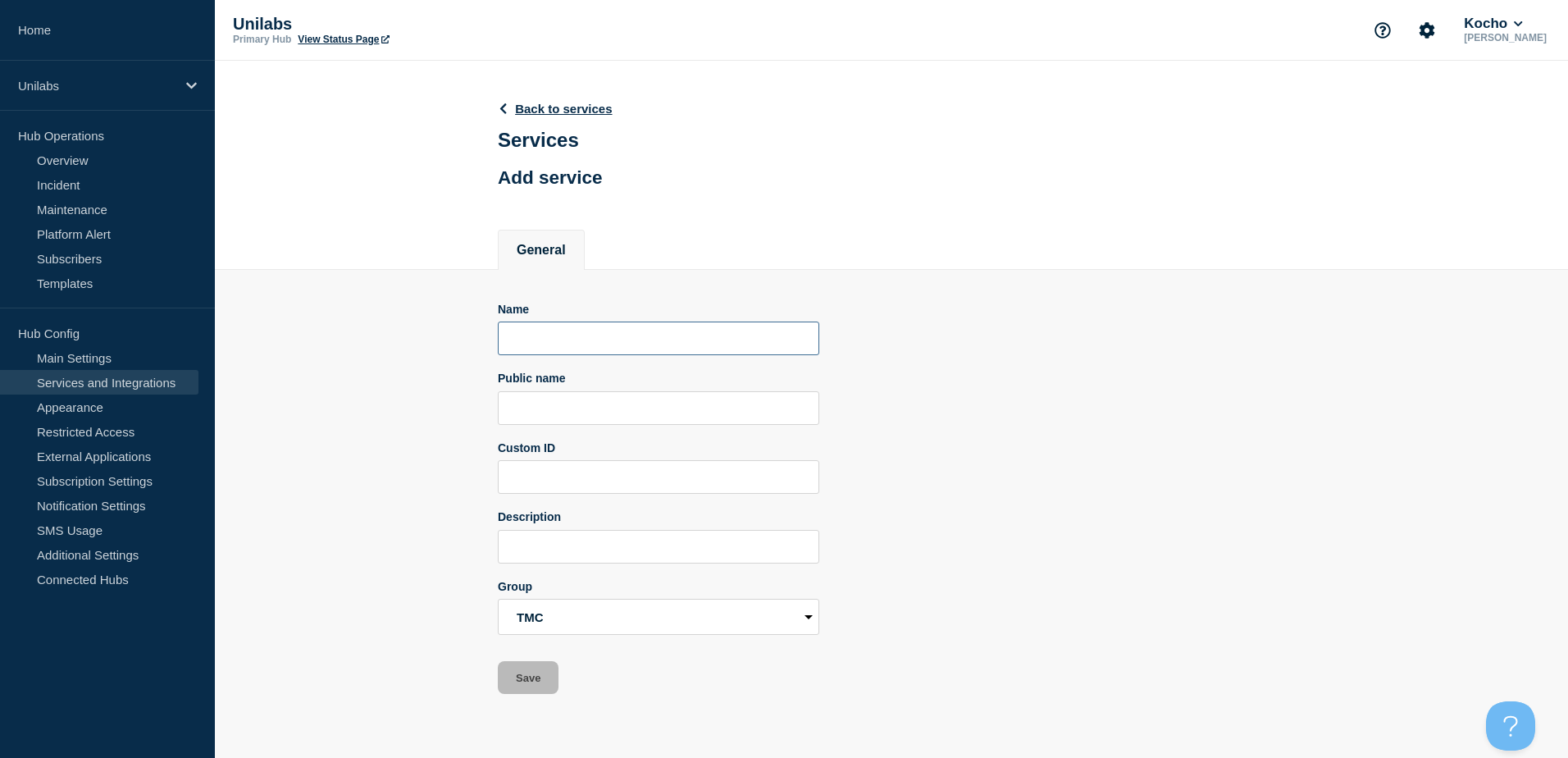
click at [568, 345] on input "Name" at bounding box center [658, 338] width 321 height 34
paste input "British Terlecom"
click at [576, 344] on input "British Terlecom" at bounding box center [658, 338] width 321 height 34
type input "British Telecom"
click at [541, 673] on button "Save" at bounding box center [528, 678] width 61 height 33
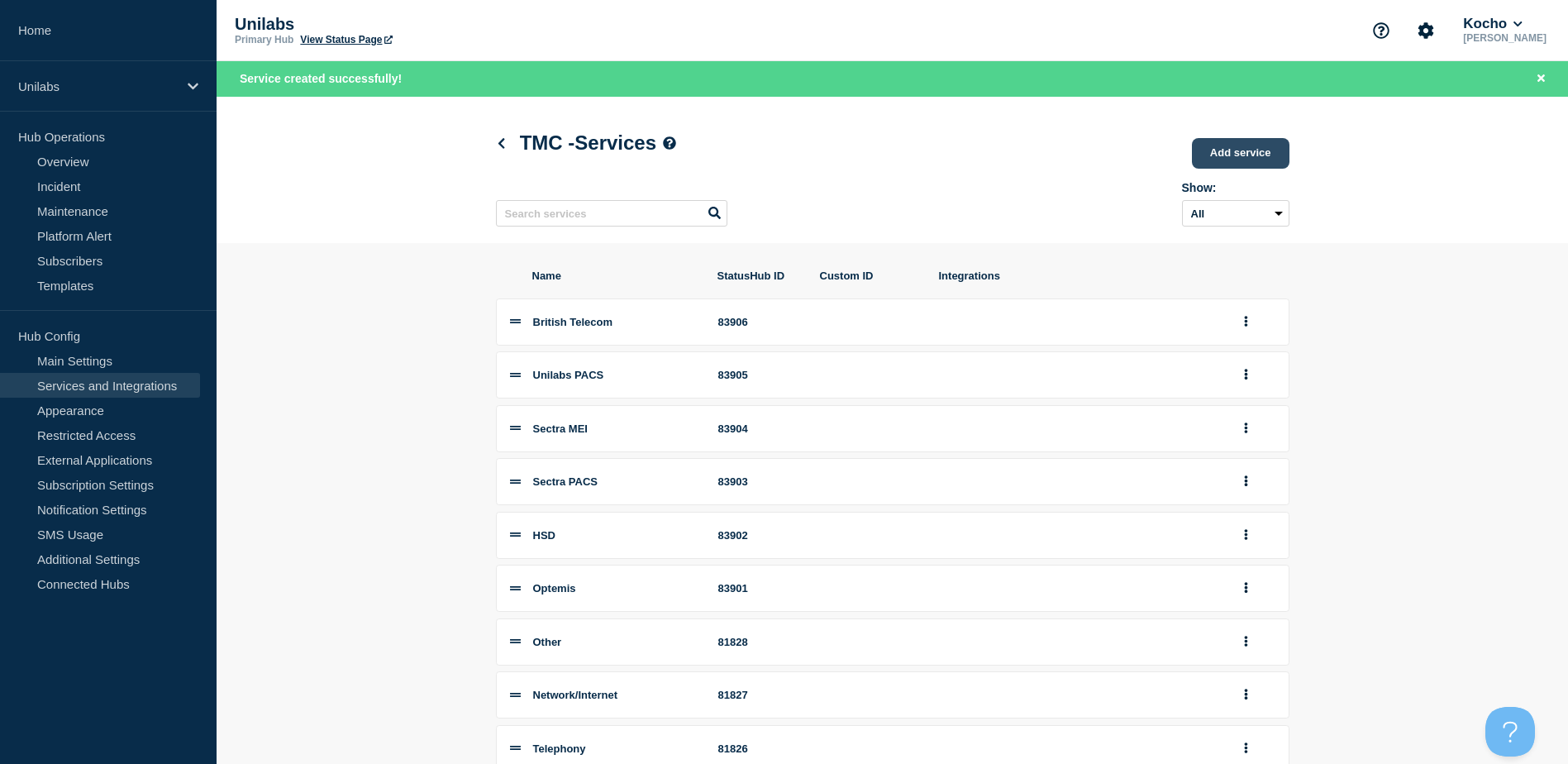
click at [1209, 158] on link "Add service" at bounding box center [1241, 153] width 98 height 31
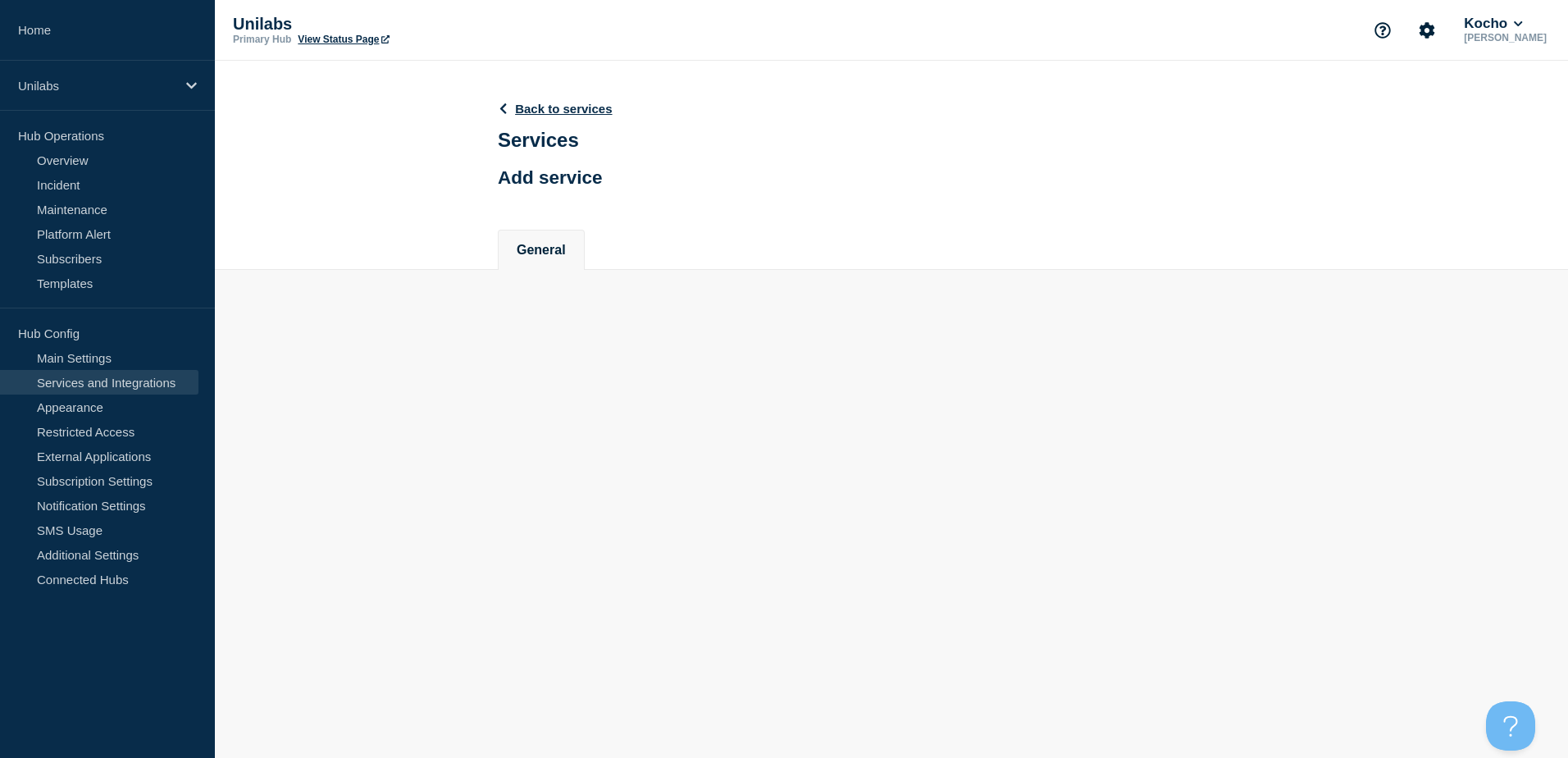
click at [622, 327] on main "Back to services Services Add service General" at bounding box center [891, 194] width 1353 height 266
click at [620, 333] on input "Name" at bounding box center [658, 338] width 321 height 34
paste input "Claranet"
type input "Claranet"
click at [534, 681] on button "Save" at bounding box center [528, 678] width 61 height 33
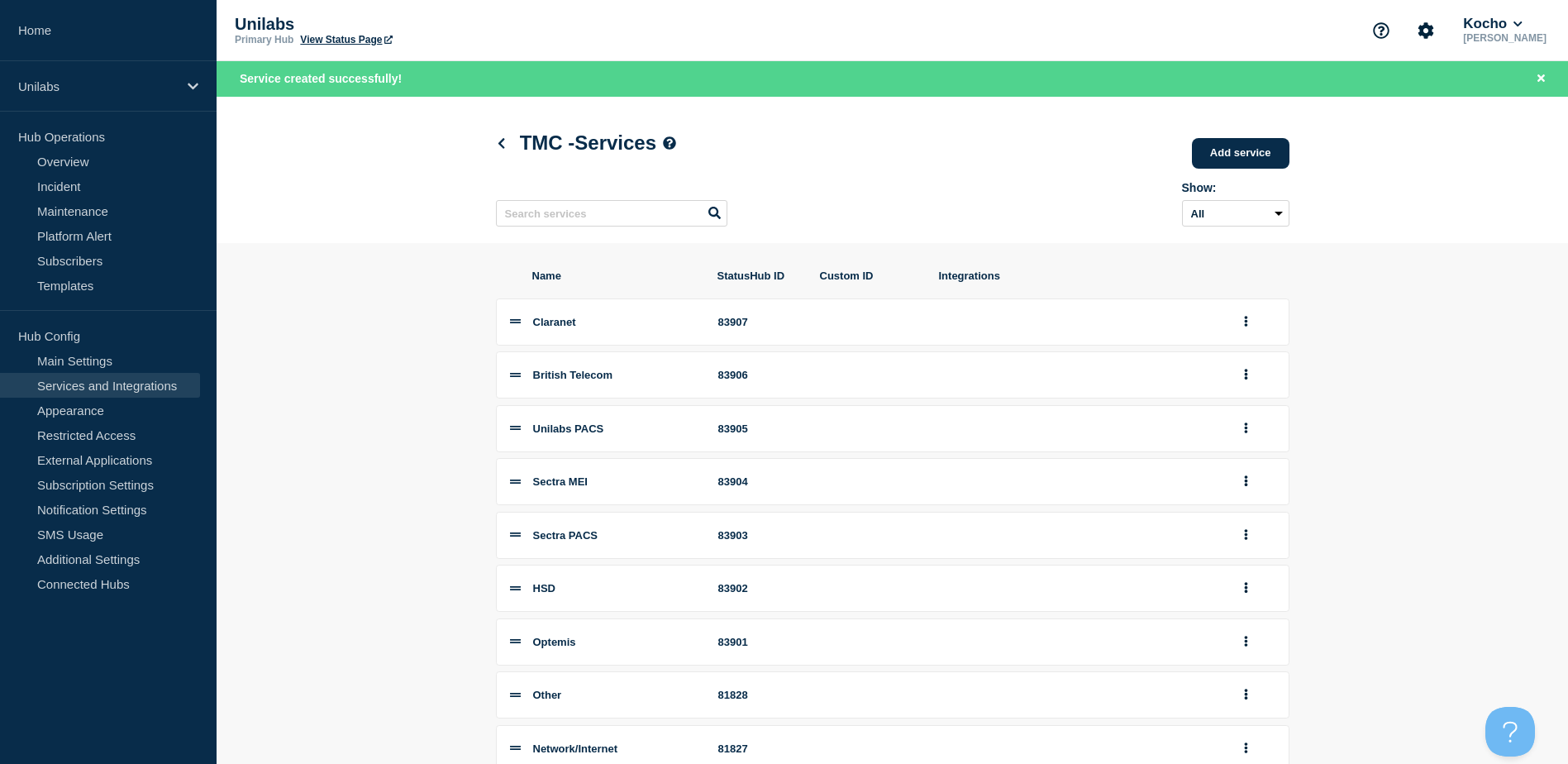
click at [1225, 172] on div "Show: All Archived Non-archived" at bounding box center [893, 202] width 794 height 65
click at [1233, 163] on link "Add service" at bounding box center [1241, 153] width 98 height 31
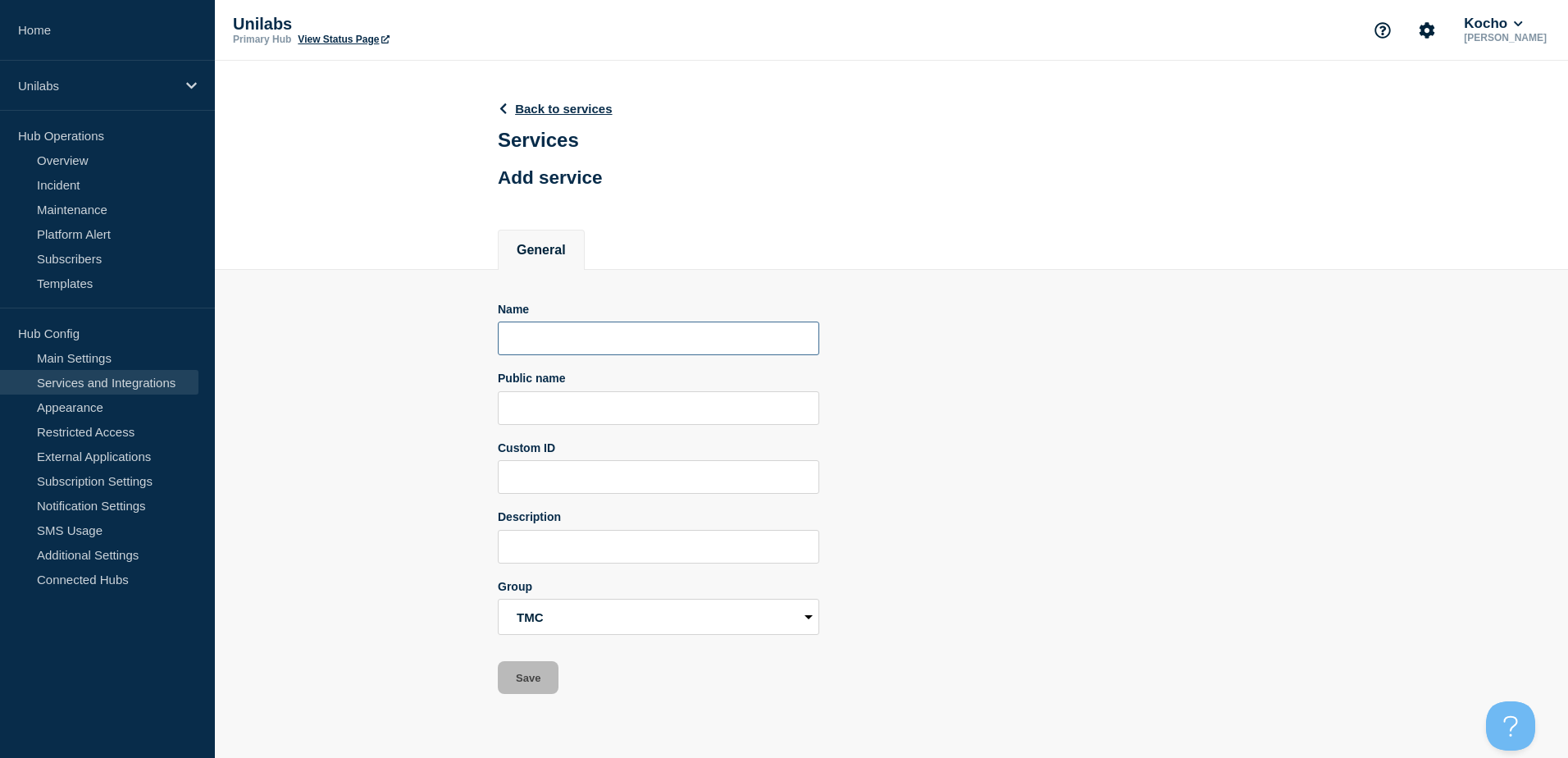
click at [586, 344] on input "Name" at bounding box center [658, 338] width 321 height 34
paste input "Terarecon"
type input "Terarecon"
click at [531, 688] on button "Save" at bounding box center [528, 678] width 61 height 33
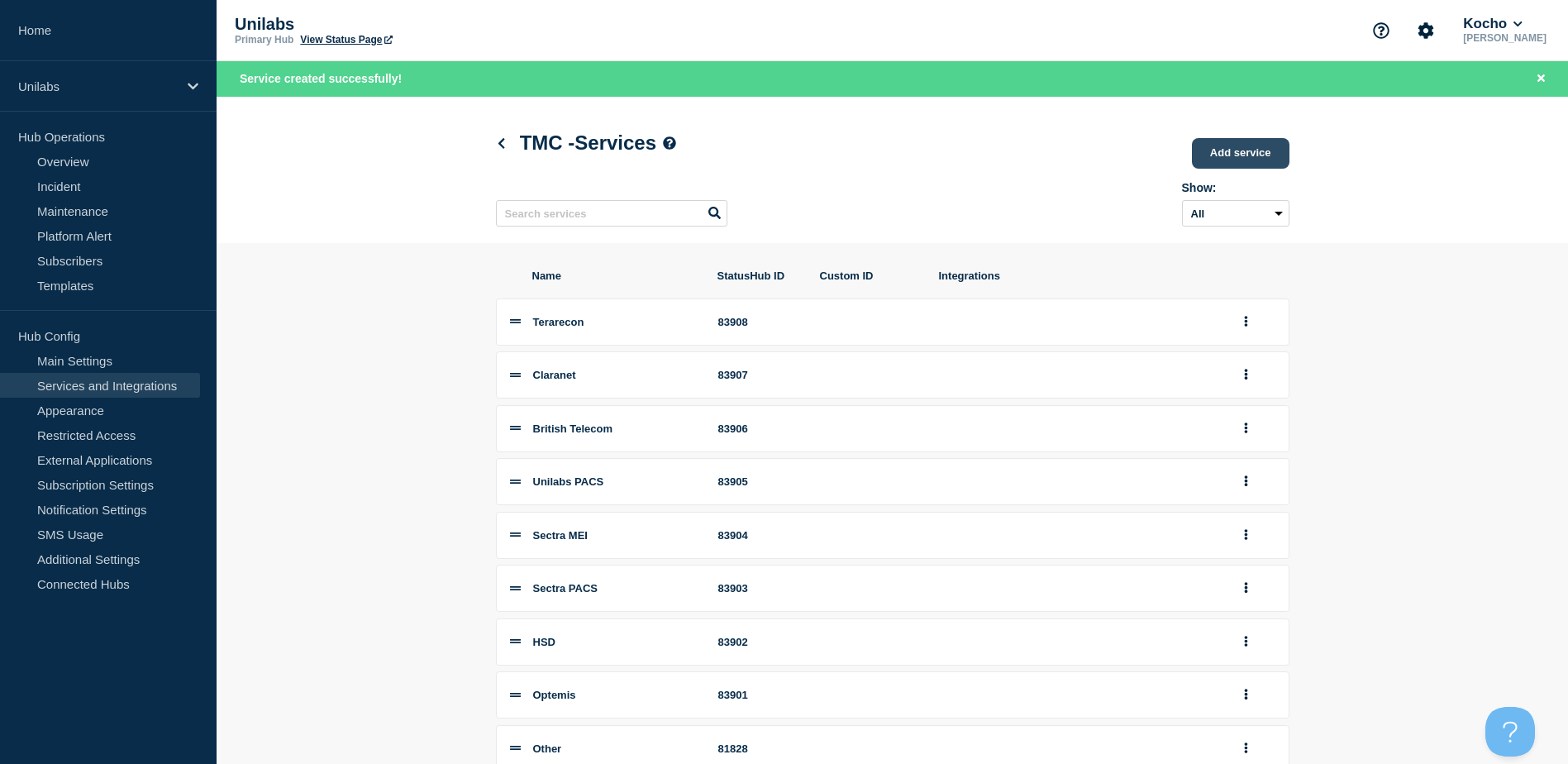
click at [1216, 149] on link "Add service" at bounding box center [1241, 153] width 98 height 31
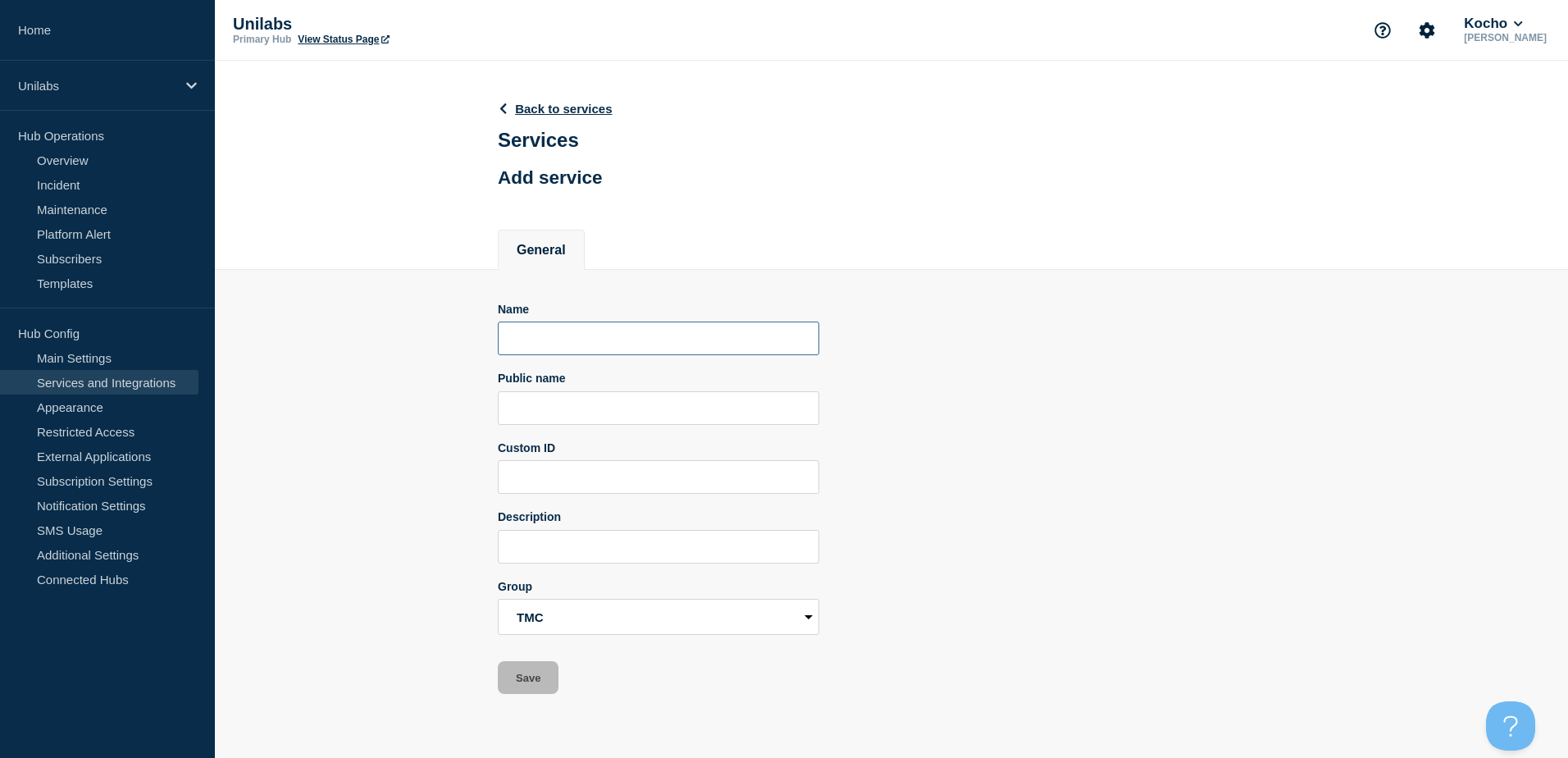
drag, startPoint x: 581, startPoint y: 344, endPoint x: 542, endPoint y: 502, distance: 162.7
click at [579, 345] on input "Name" at bounding box center [658, 338] width 321 height 34
paste input "Aidence"
type input "Aidence"
click at [534, 673] on button "Save" at bounding box center [528, 678] width 61 height 33
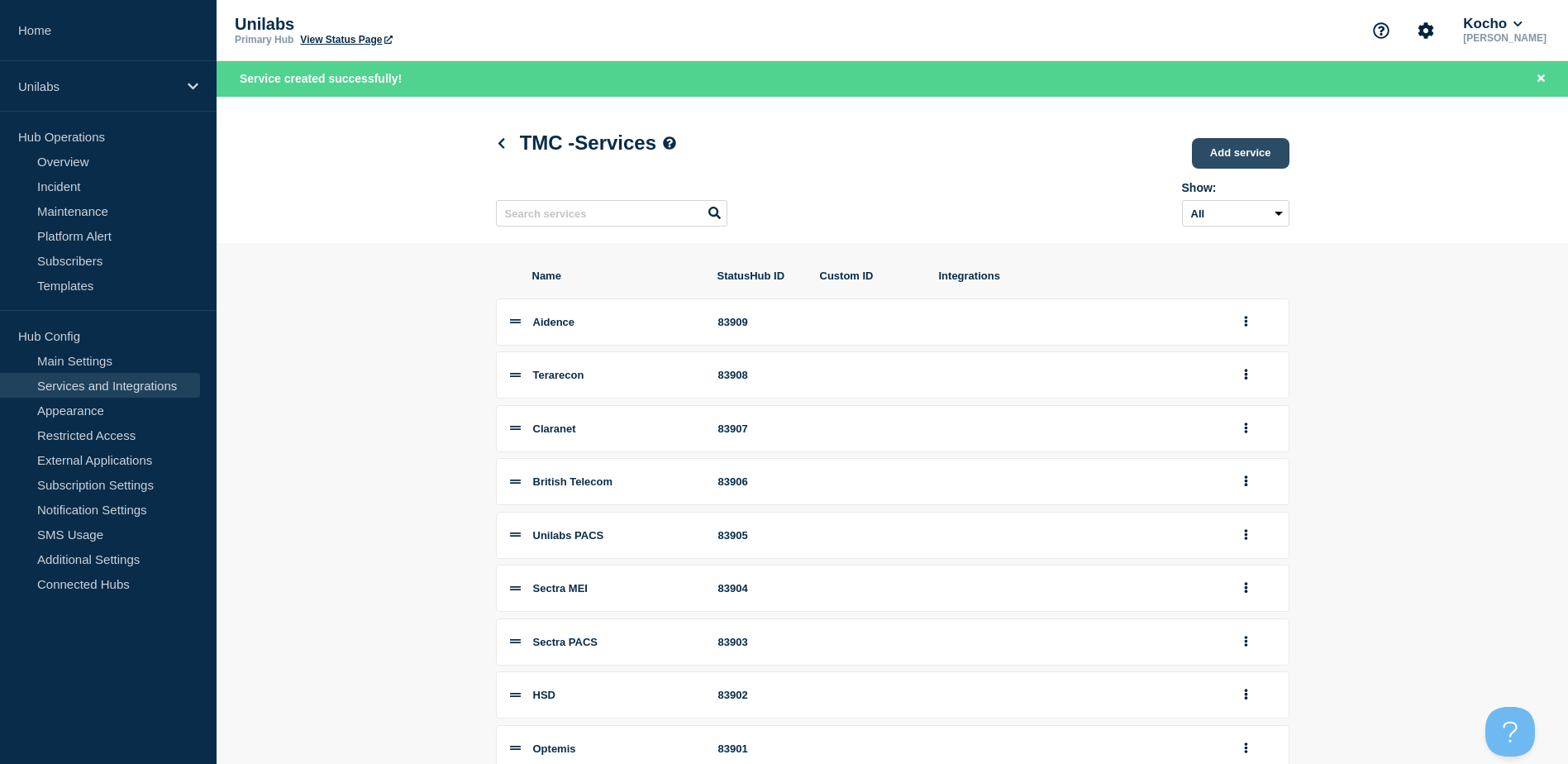
click at [1235, 159] on link "Add service" at bounding box center [1241, 153] width 98 height 31
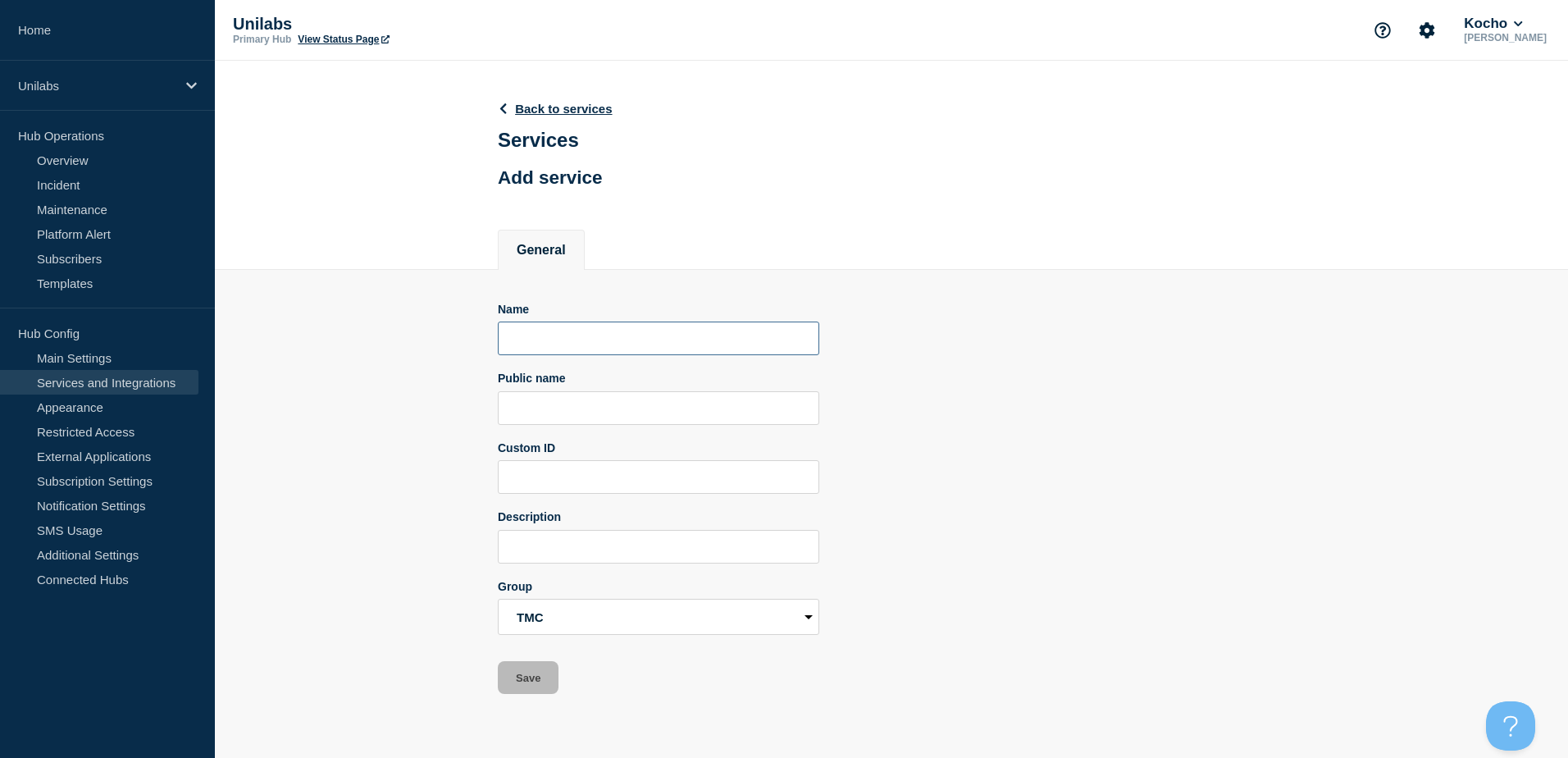
click at [574, 332] on input "Name" at bounding box center [658, 338] width 321 height 34
paste input "BMD"
type input "BMD"
click at [529, 674] on button "Save" at bounding box center [528, 678] width 61 height 33
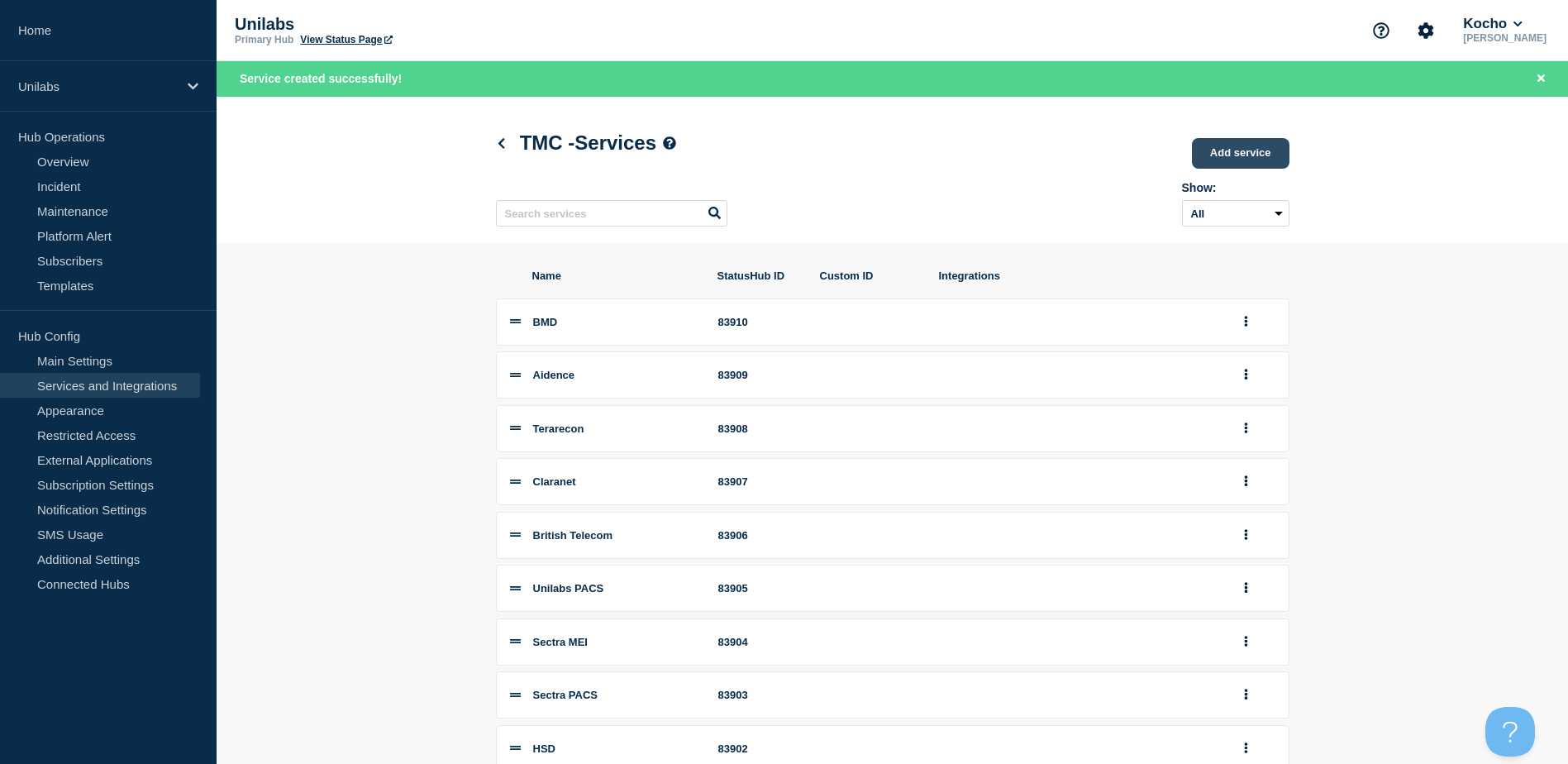
click at [1233, 151] on link "Add service" at bounding box center [1241, 153] width 98 height 31
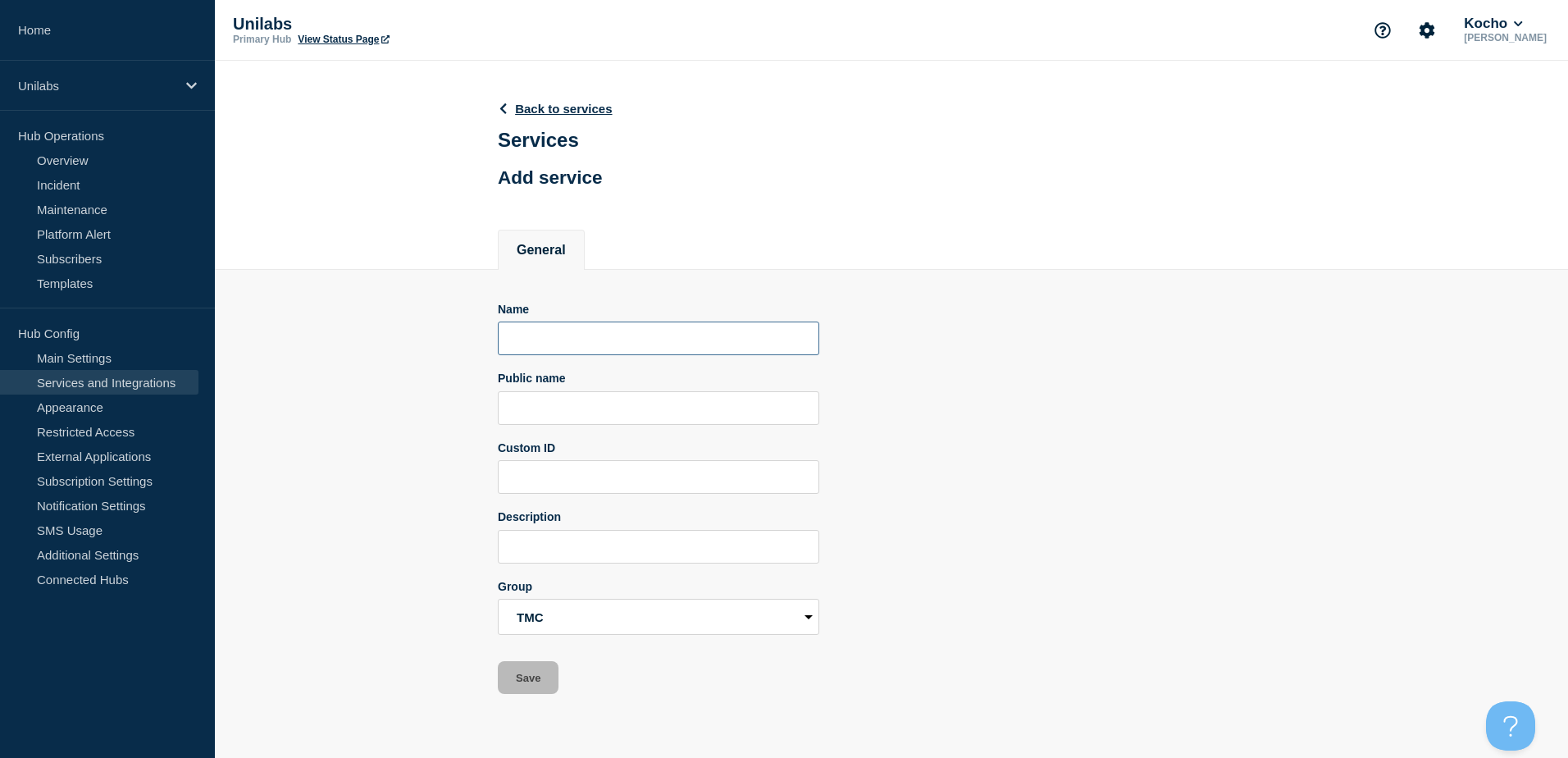
click at [577, 355] on input "Name" at bounding box center [658, 338] width 321 height 34
paste input "Zoiper"
type input "Zoiper"
click at [527, 683] on button "Save" at bounding box center [528, 678] width 61 height 33
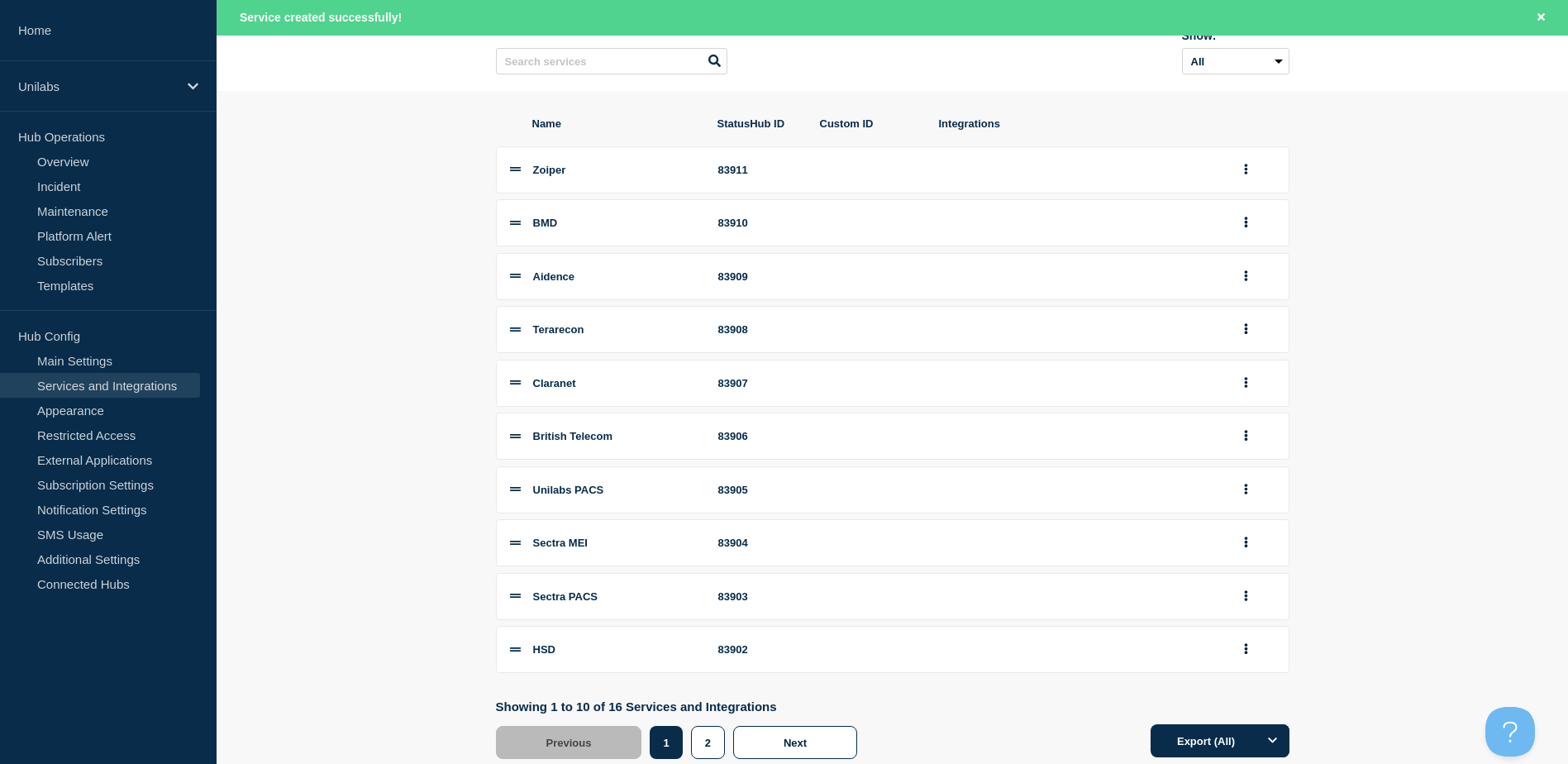
scroll to position [202, 0]
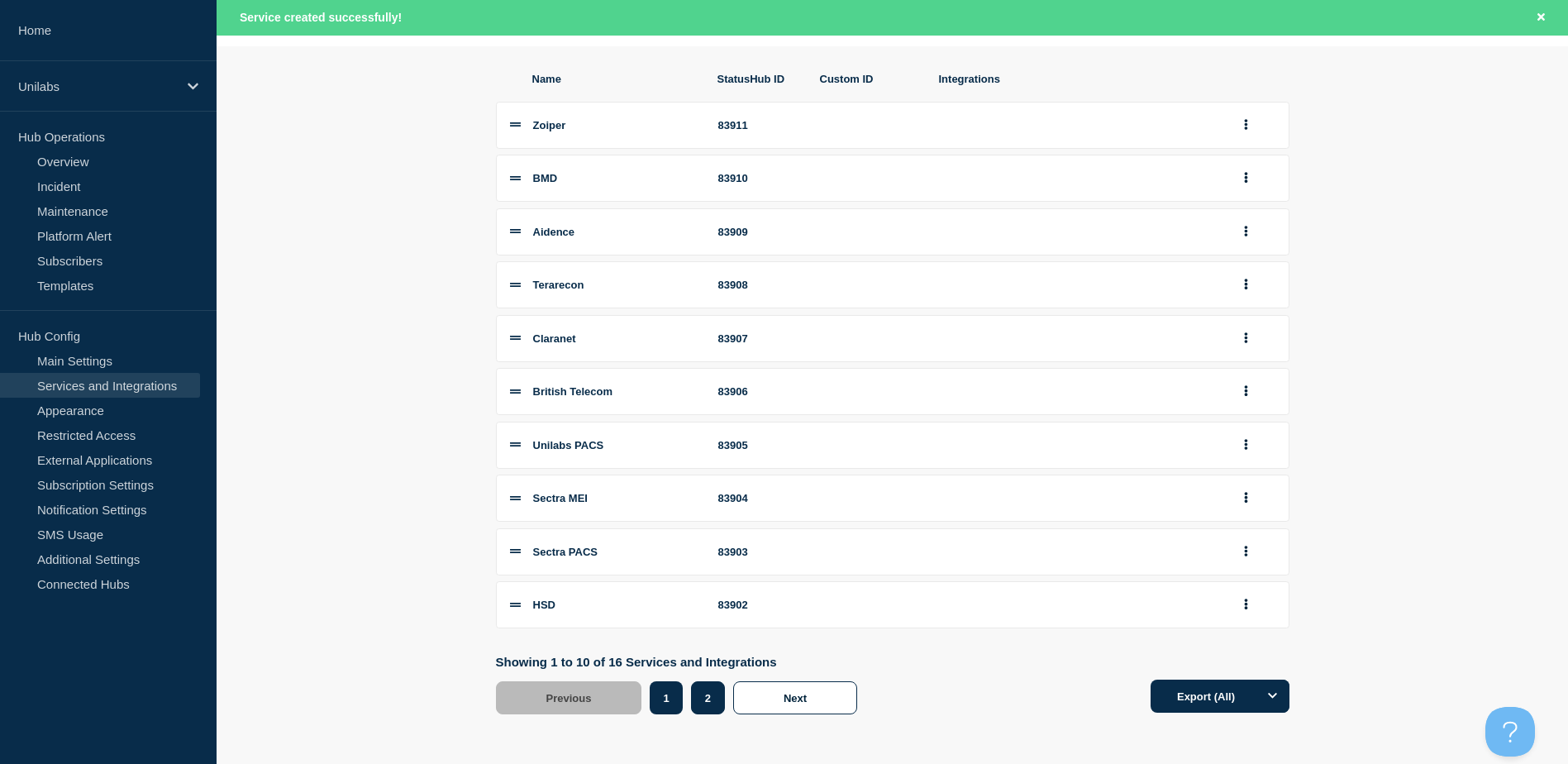
click at [709, 710] on button "2" at bounding box center [707, 698] width 34 height 33
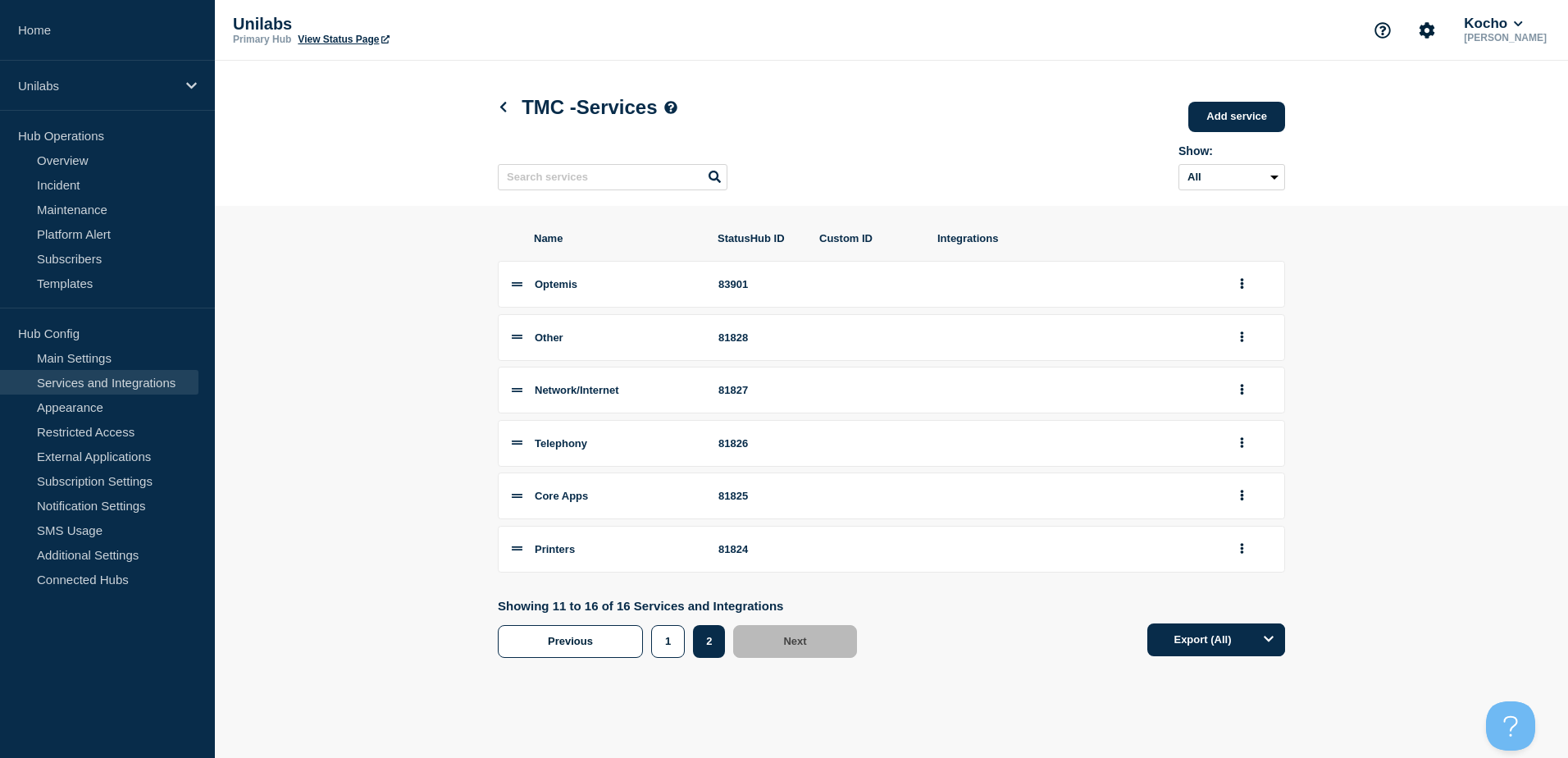
click at [1236, 486] on li "Core Apps 81825" at bounding box center [891, 496] width 787 height 47
click at [1242, 501] on icon "group actions" at bounding box center [1243, 496] width 3 height 10
click at [1255, 561] on button "Delete" at bounding box center [1252, 550] width 82 height 25
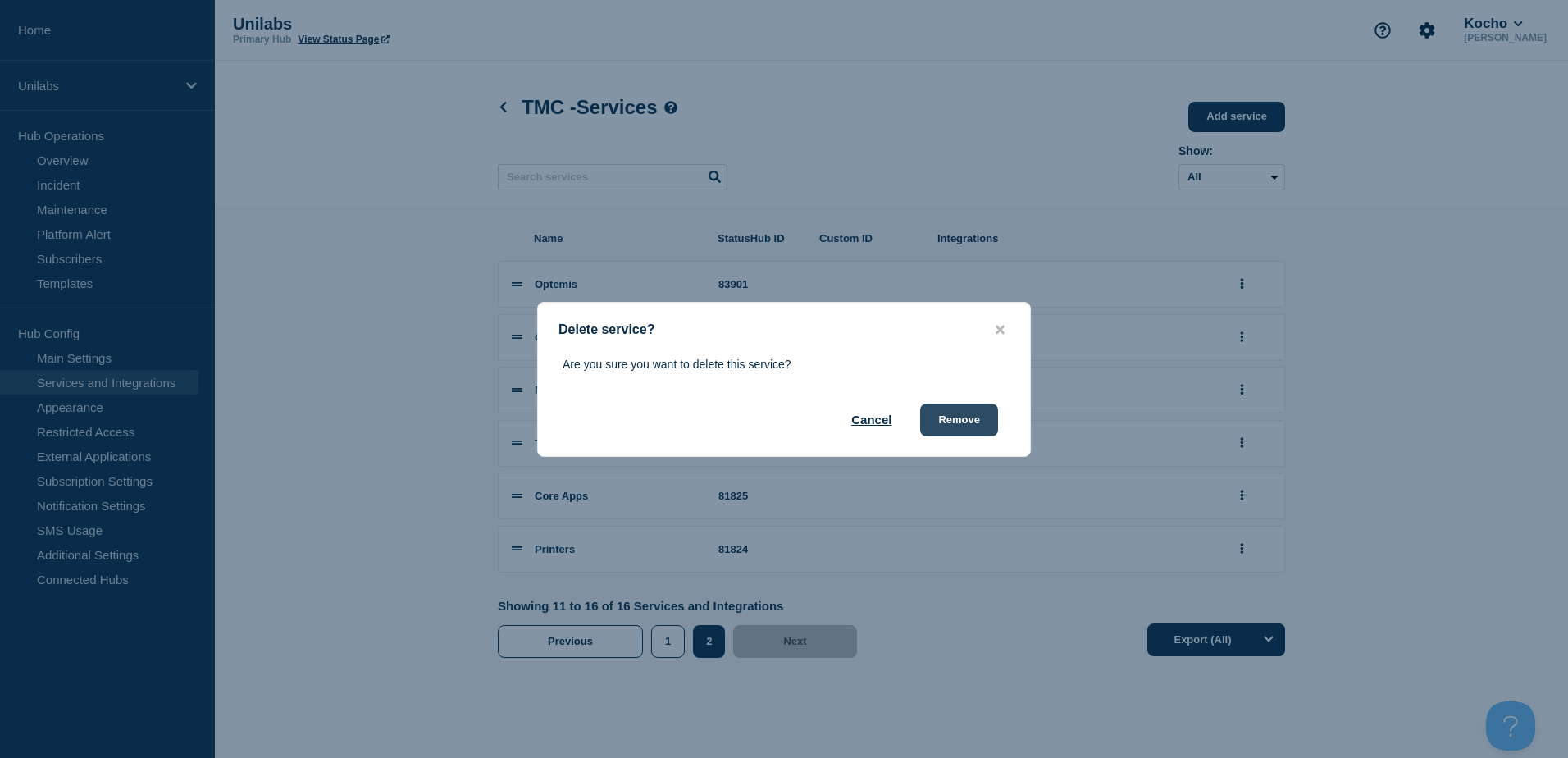
click at [956, 434] on button "Remove" at bounding box center [959, 420] width 78 height 33
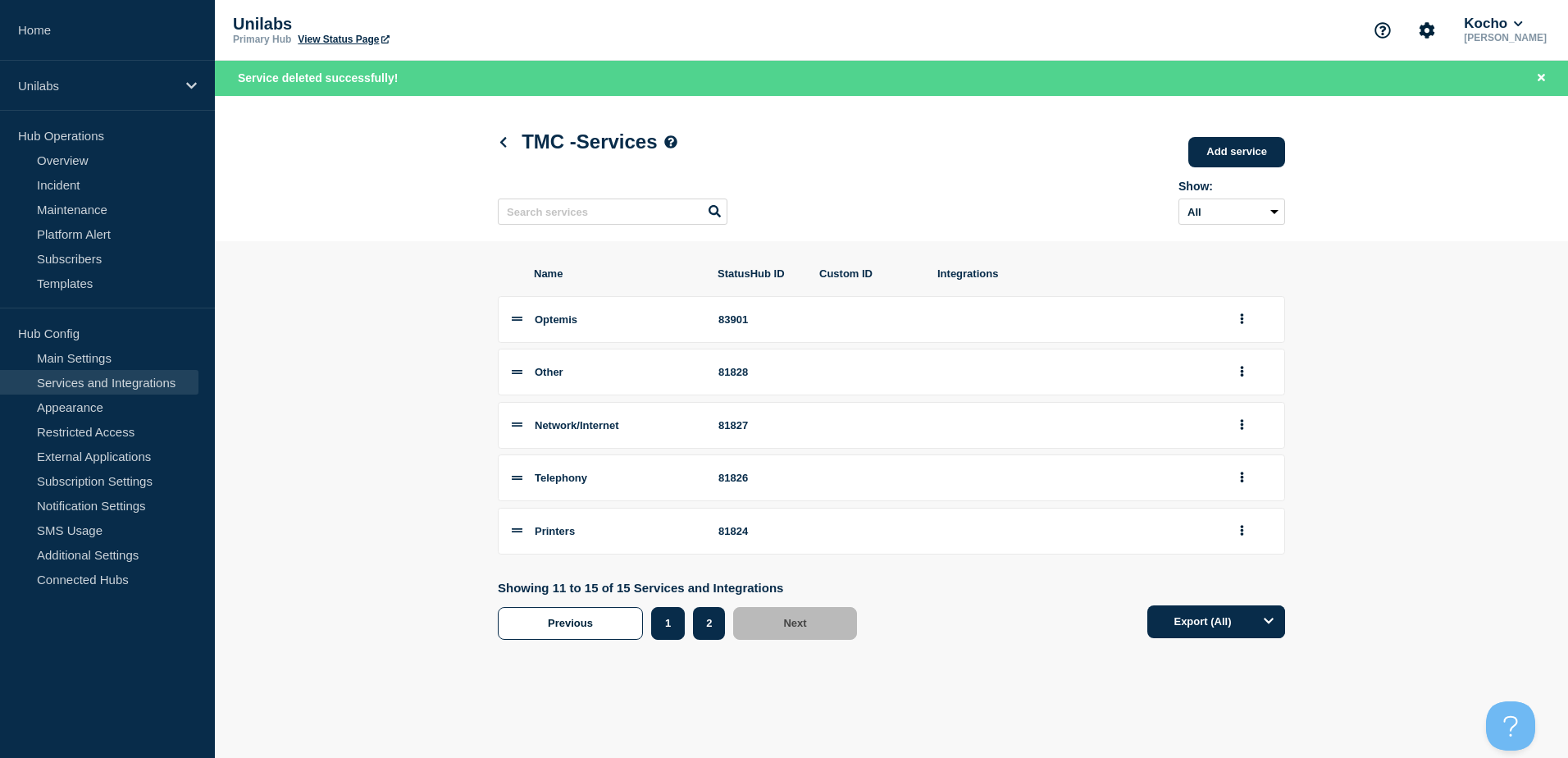
click at [661, 630] on button "1" at bounding box center [668, 624] width 34 height 33
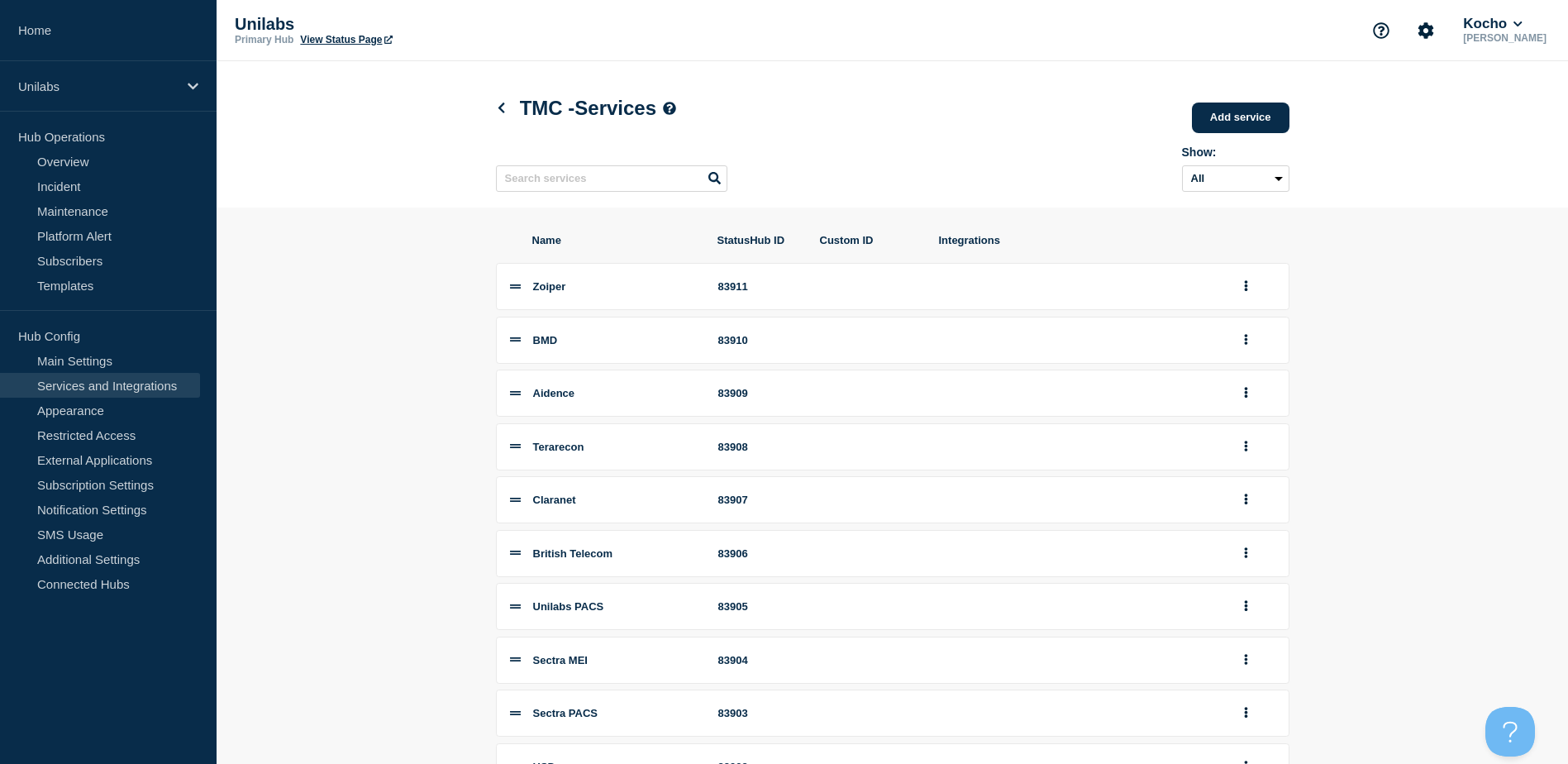
click at [1433, 353] on section "Name StatusHub ID Custom ID Integrations Zoiper 83911 BMD 83910 Aidence 83909 T…" at bounding box center [892, 555] width 1352 height 694
click at [905, 152] on div "Show: All Archived Non-archived" at bounding box center [893, 165] width 794 height 65
click at [355, 143] on header "TMC - Services Add service Here you can create & manage services that will be d…" at bounding box center [892, 135] width 1352 height 146
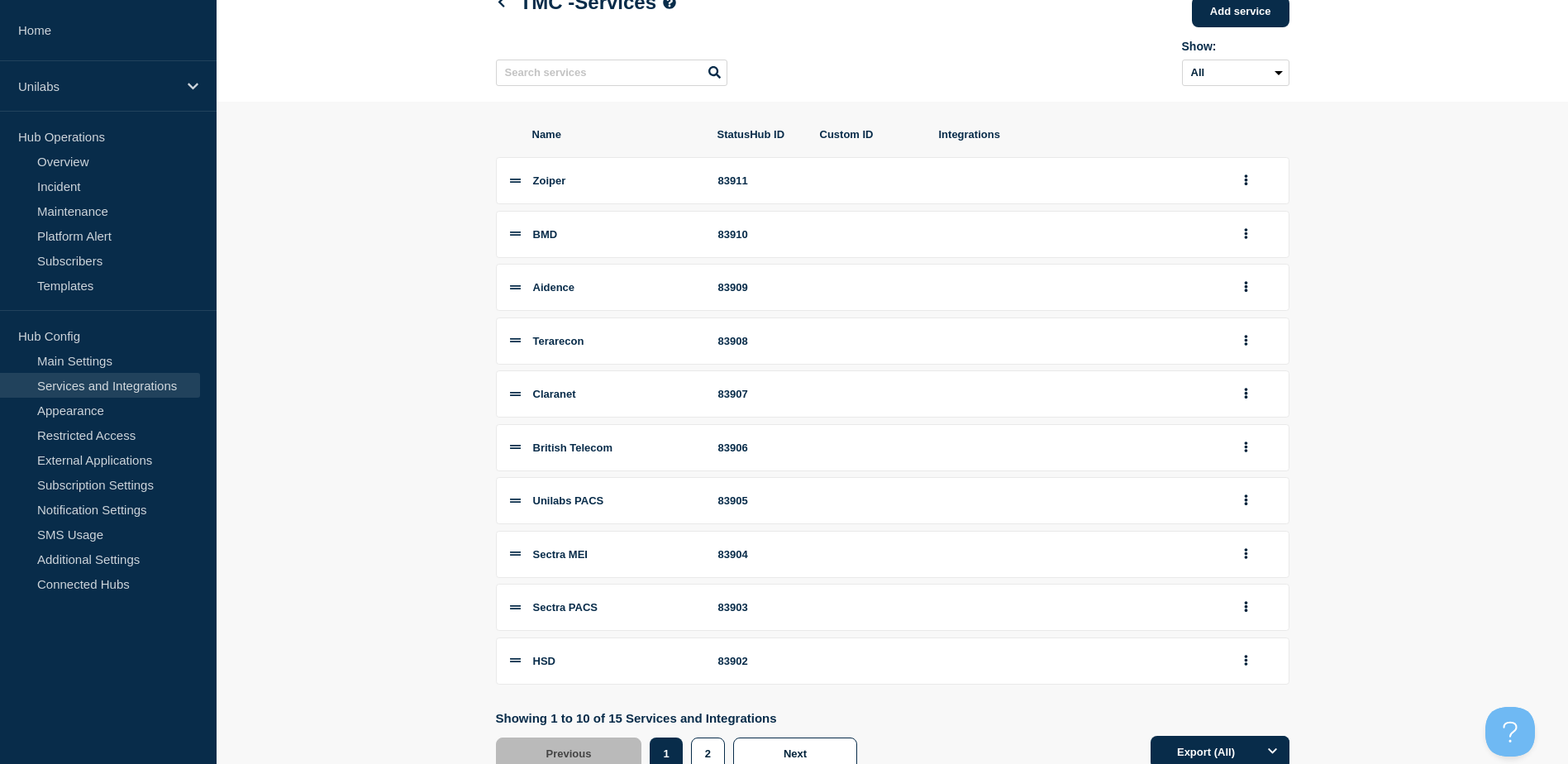
scroll to position [168, 0]
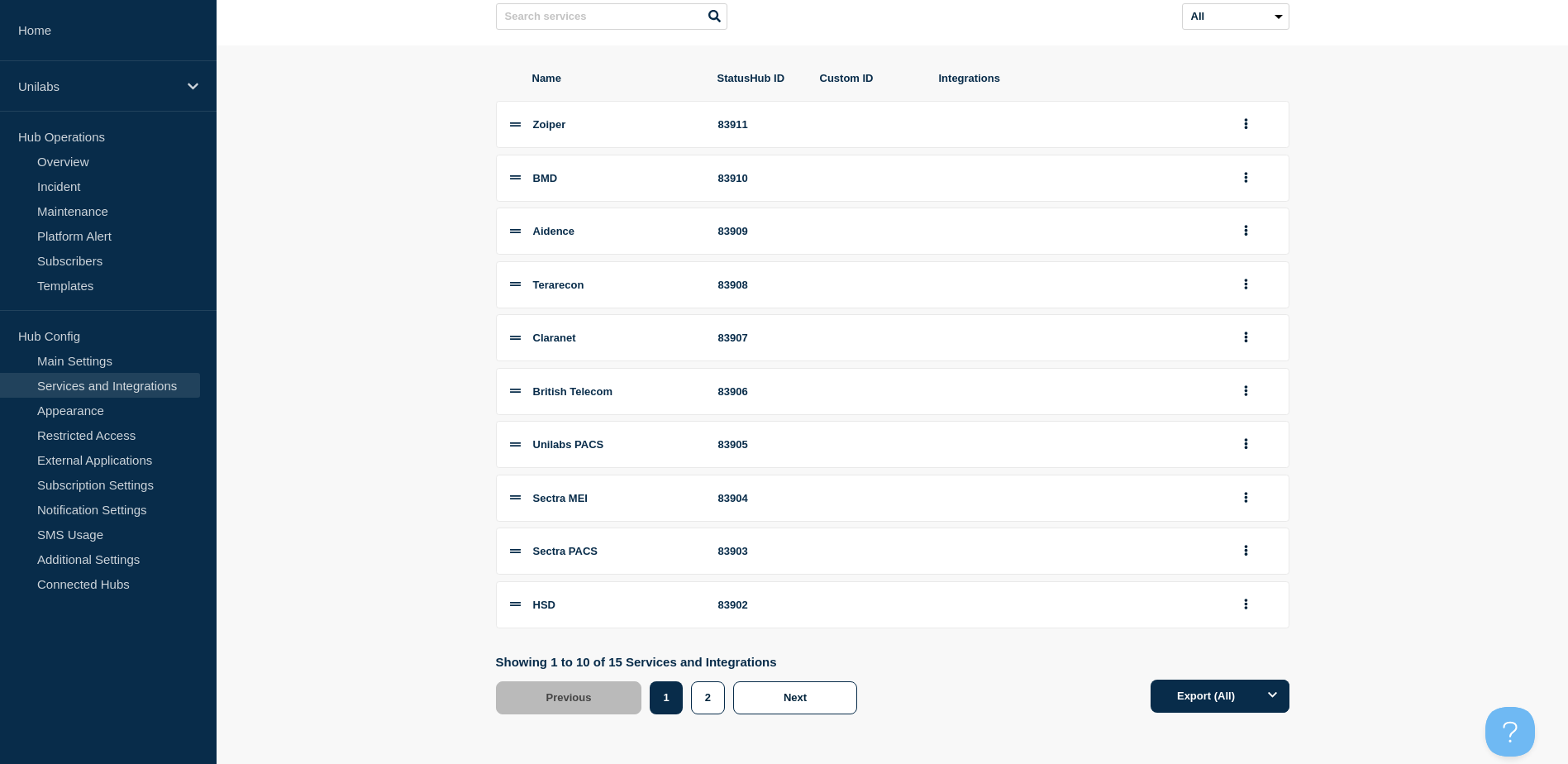
click at [377, 312] on section "Name StatusHub ID Custom ID Integrations Zoiper 83911 BMD 83910 Aidence 83909 T…" at bounding box center [892, 393] width 1352 height 694
click at [344, 207] on section "Name StatusHub ID Custom ID Integrations Zoiper 83911 BMD 83910 Aidence 83909 T…" at bounding box center [892, 393] width 1352 height 694
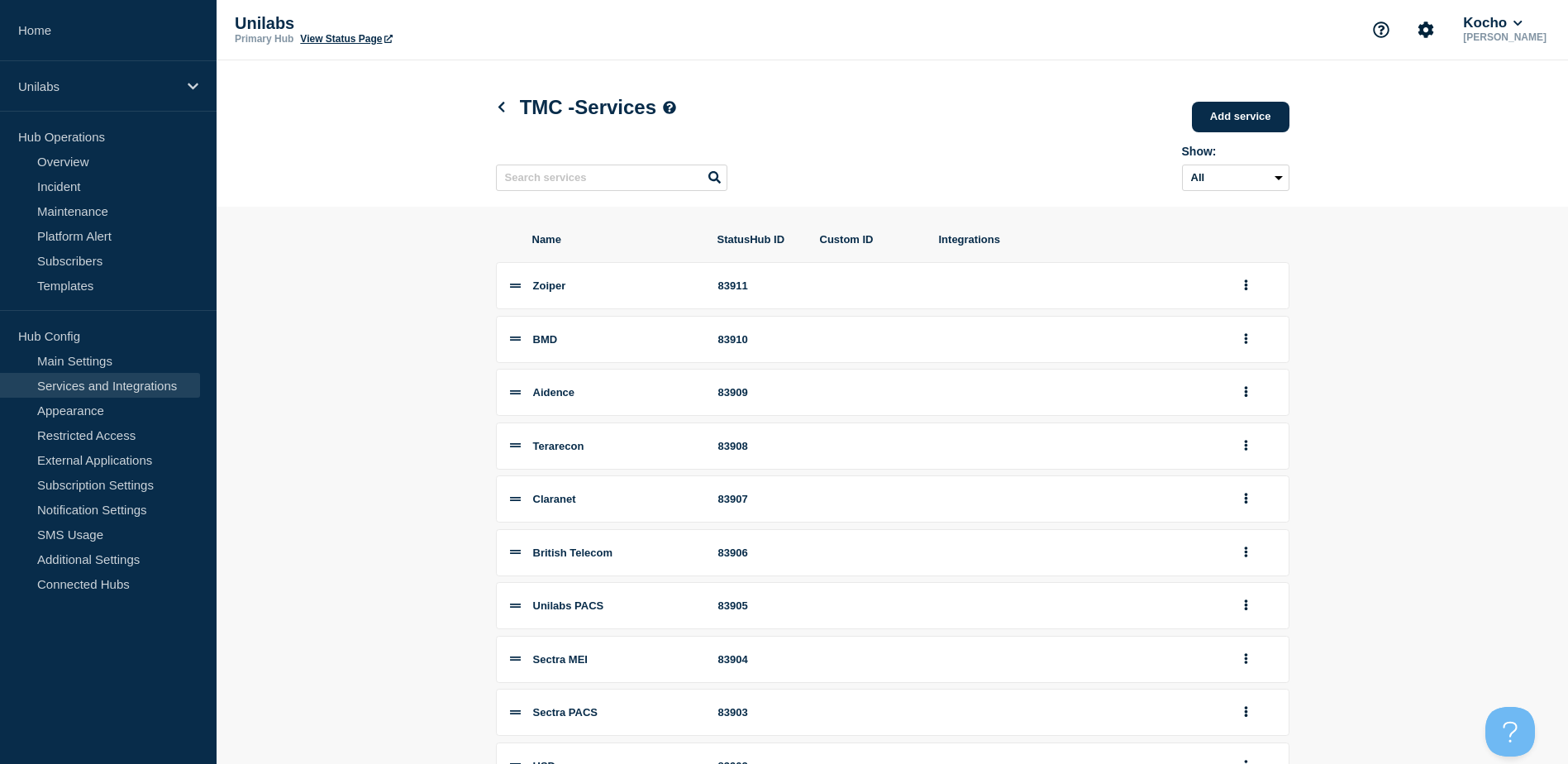
scroll to position [0, 0]
drag, startPoint x: 525, startPoint y: 105, endPoint x: 680, endPoint y: 105, distance: 155.0
click at [678, 105] on h1 "TMC - Services" at bounding box center [587, 108] width 181 height 23
click at [788, 100] on div "TMC - Services Add service" at bounding box center [893, 107] width 794 height 50
click at [897, 162] on div "Show: All Archived Non-archived" at bounding box center [893, 165] width 794 height 65
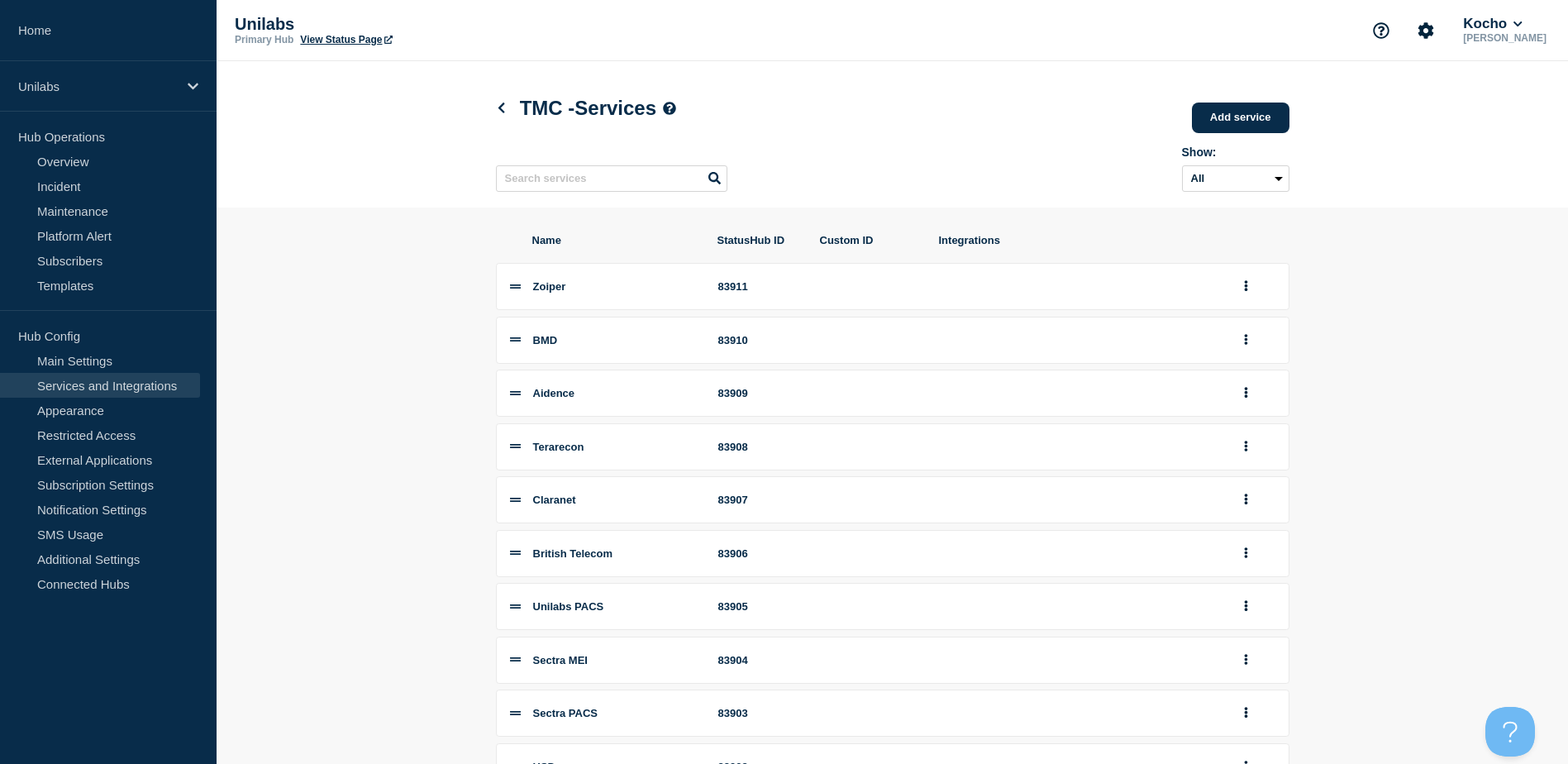
click at [883, 126] on div "TMC - Services Add service" at bounding box center [893, 107] width 794 height 50
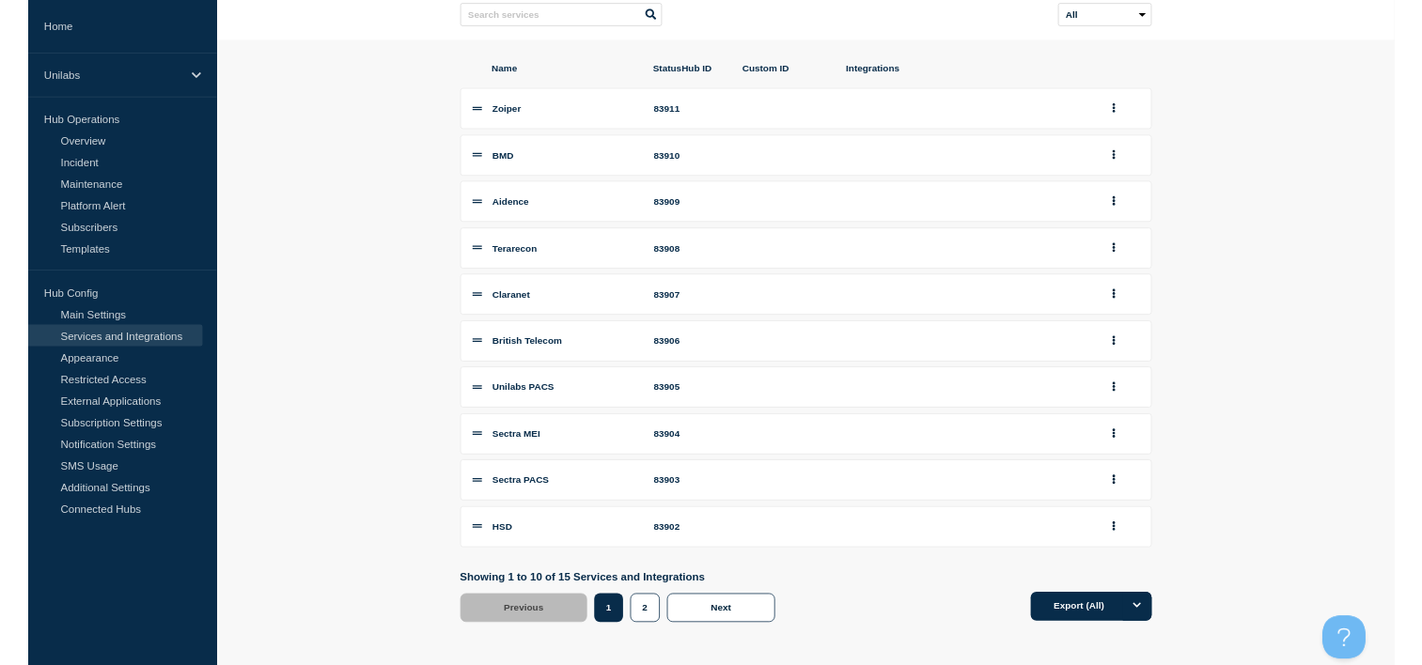
scroll to position [191, 0]
